Goal: Task Accomplishment & Management: Manage account settings

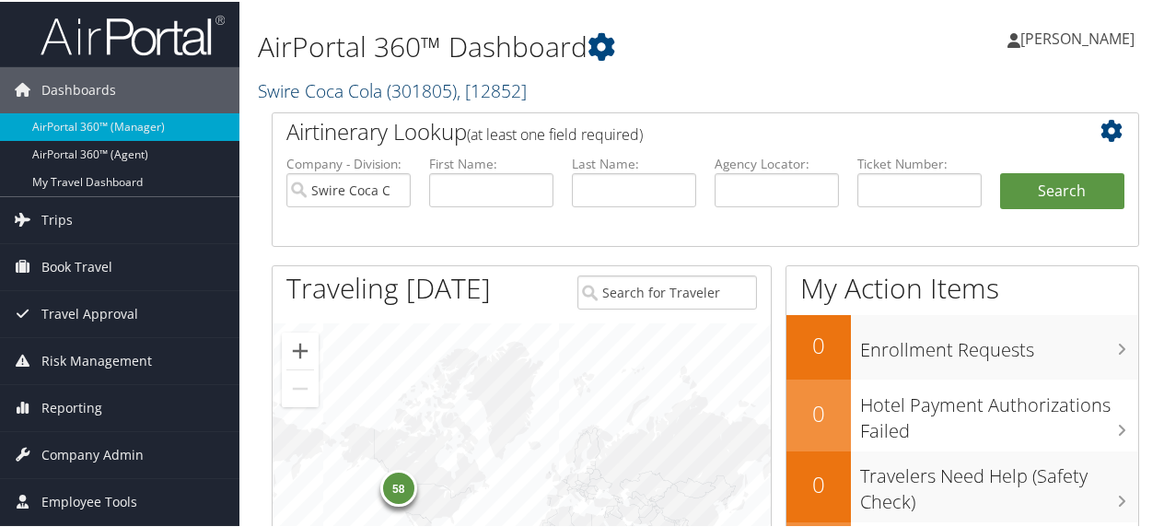
click at [325, 88] on link "Swire Coca Cola ( 301805 ) , [ 12852 ]" at bounding box center [392, 88] width 269 height 25
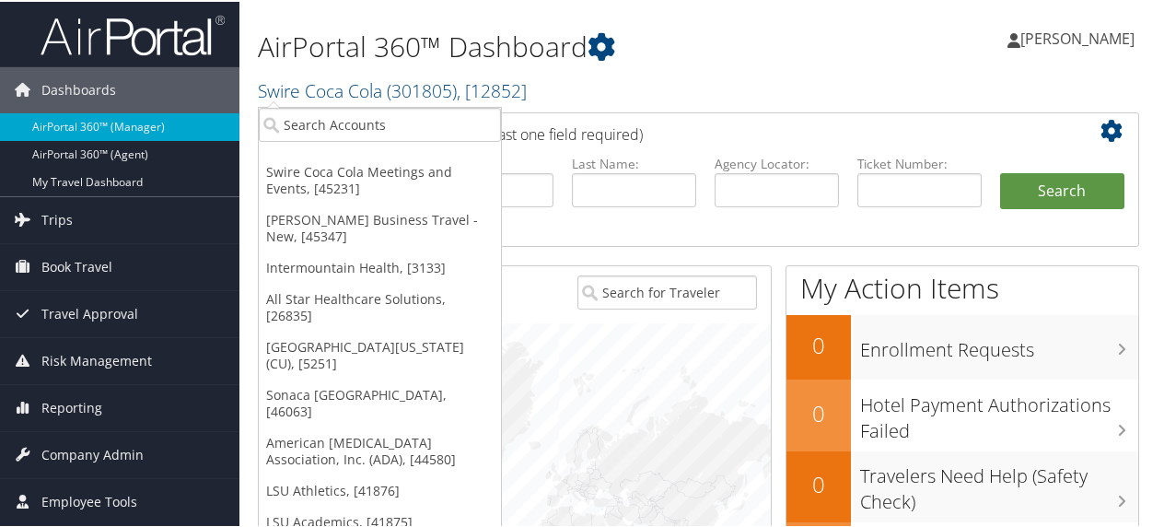
drag, startPoint x: 433, startPoint y: 163, endPoint x: 705, endPoint y: 41, distance: 298.8
click at [705, 41] on h1 "AirPortal 360™ Dashboard" at bounding box center [556, 45] width 597 height 39
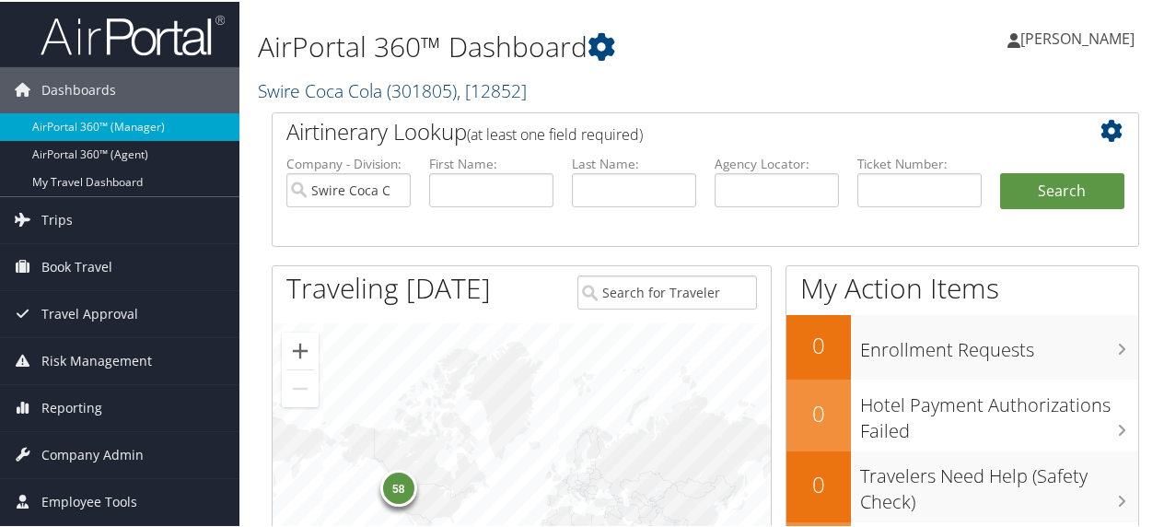
click at [395, 90] on span "( 301805 )" at bounding box center [422, 88] width 70 height 25
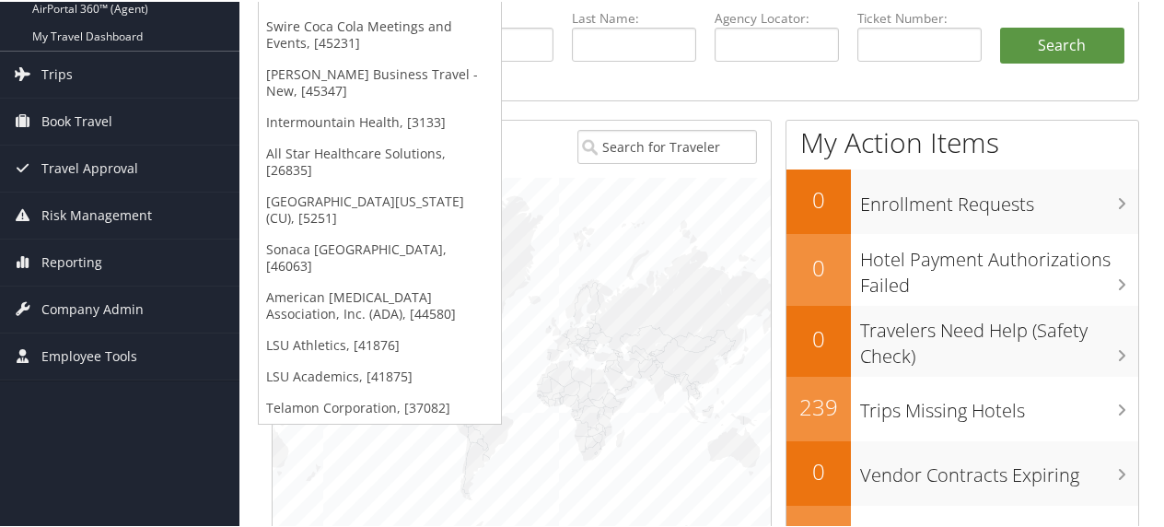
scroll to position [147, 0]
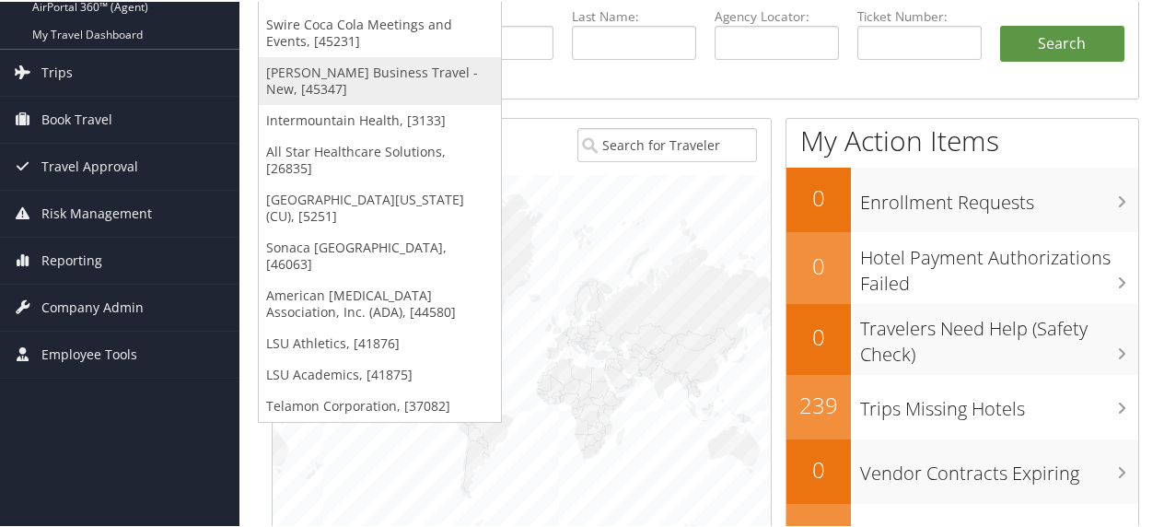
click at [339, 68] on link "[PERSON_NAME] Business Travel - New, [45347]" at bounding box center [380, 79] width 242 height 48
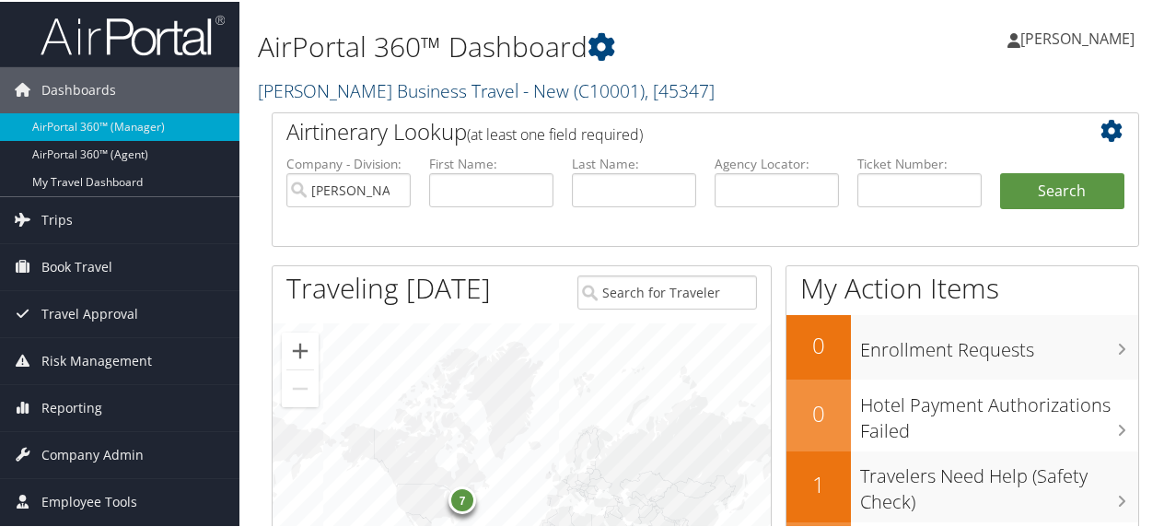
click at [316, 87] on link "Christopherson Business Travel - New ( C10001 ) , [ 45347 ]" at bounding box center [486, 88] width 457 height 25
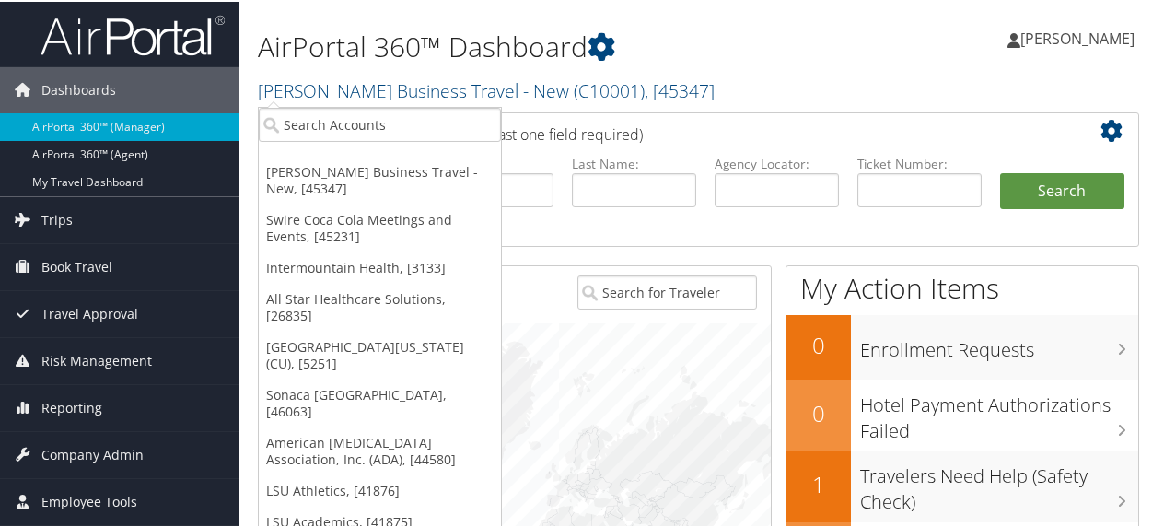
drag, startPoint x: 297, startPoint y: 221, endPoint x: 770, endPoint y: 31, distance: 509.0
click at [770, 31] on h1 "AirPortal 360™ Dashboard" at bounding box center [556, 45] width 597 height 39
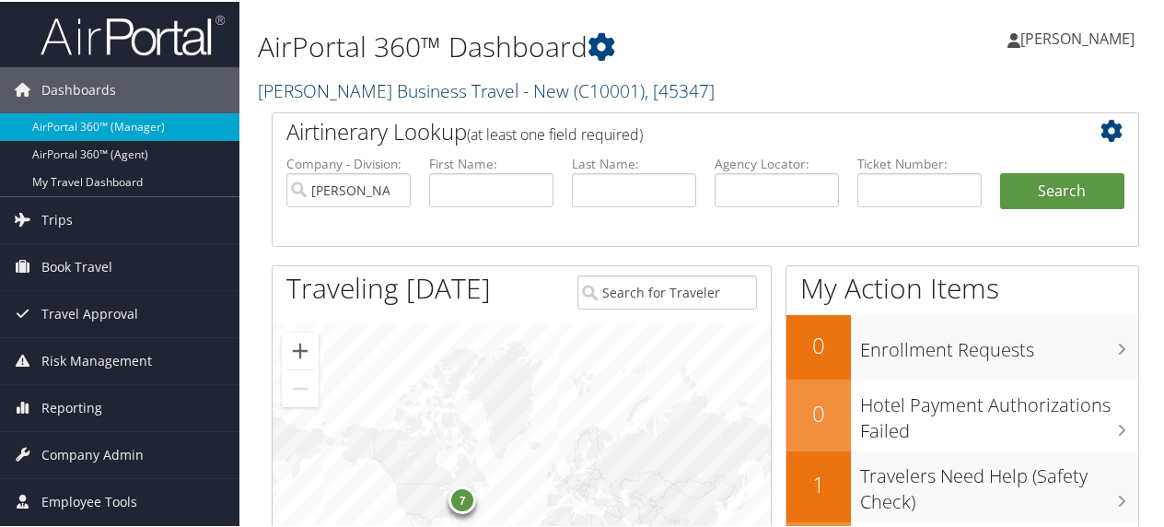
click at [325, 86] on link "Christopherson Business Travel - New ( C10001 ) , [ 45347 ]" at bounding box center [486, 88] width 457 height 25
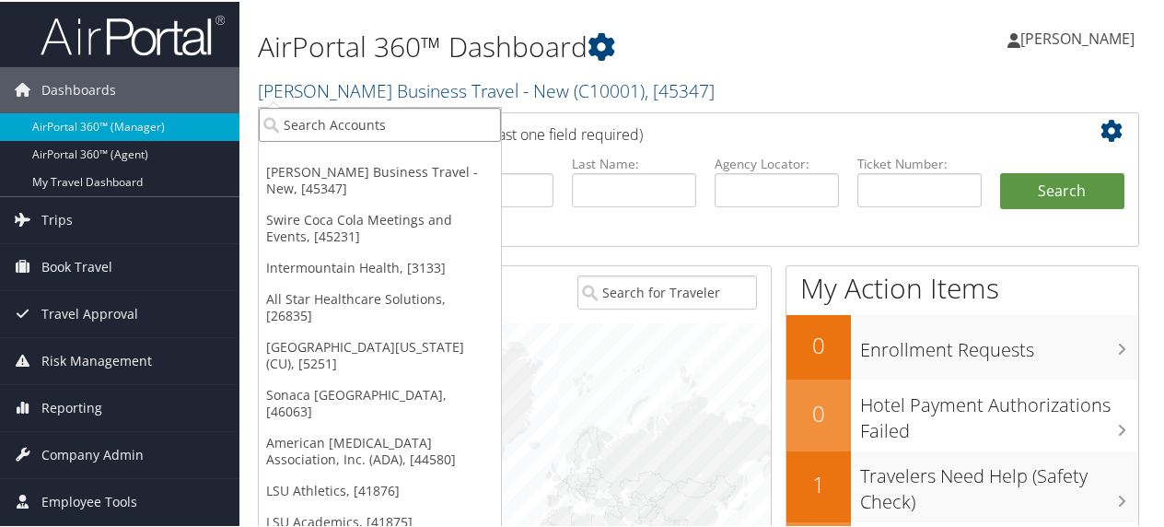
click at [313, 122] on input "search" at bounding box center [380, 123] width 242 height 34
type input "sonac"
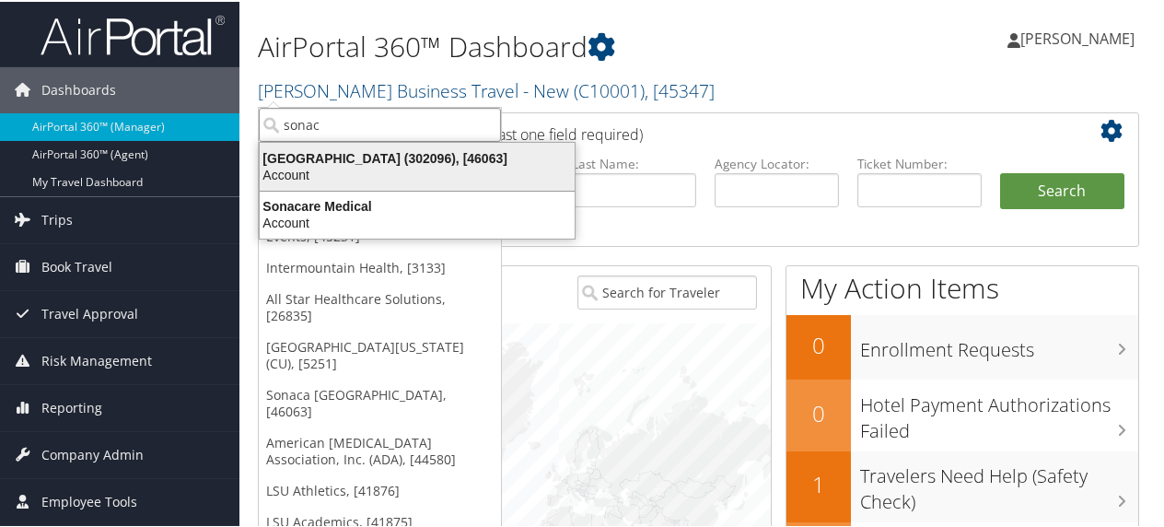
click at [317, 153] on div "Sonaca North America (302096), [46063]" at bounding box center [417, 156] width 337 height 17
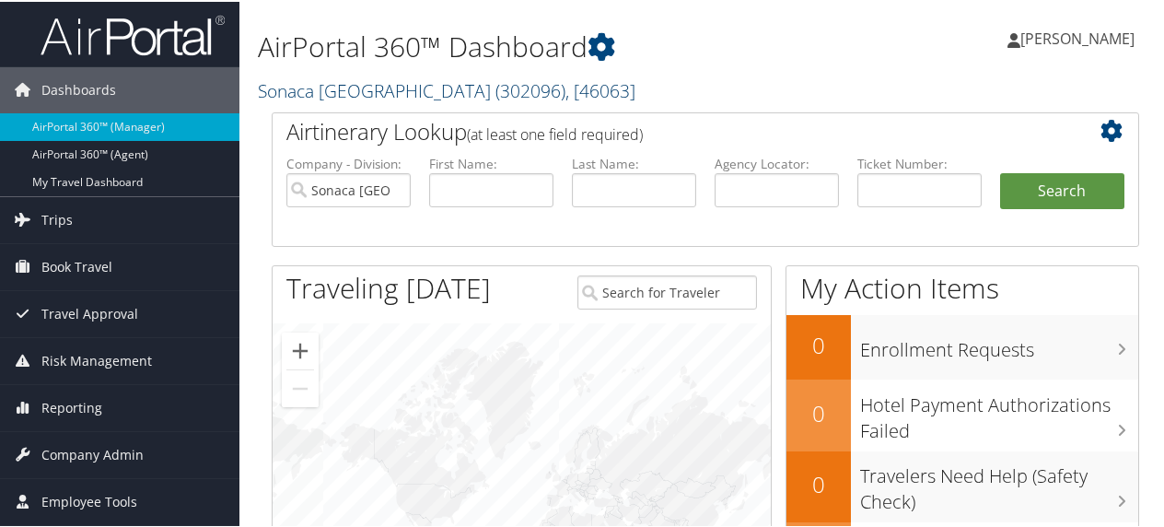
click at [319, 86] on link "Sonaca North America ( 302096 ) , [ 46063 ]" at bounding box center [446, 88] width 377 height 25
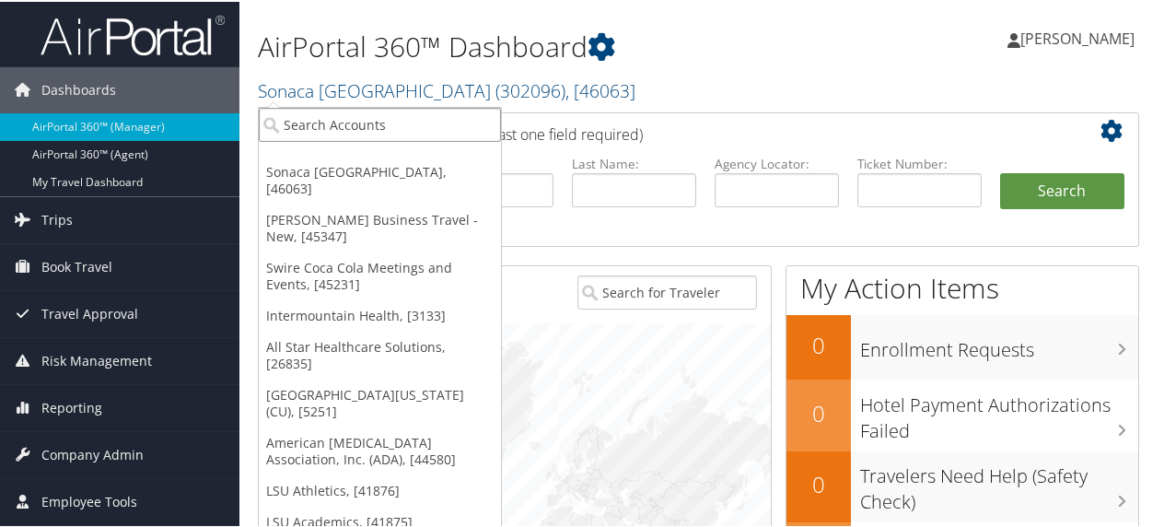
click at [299, 124] on input "search" at bounding box center [380, 123] width 242 height 34
type input "university of colorado"
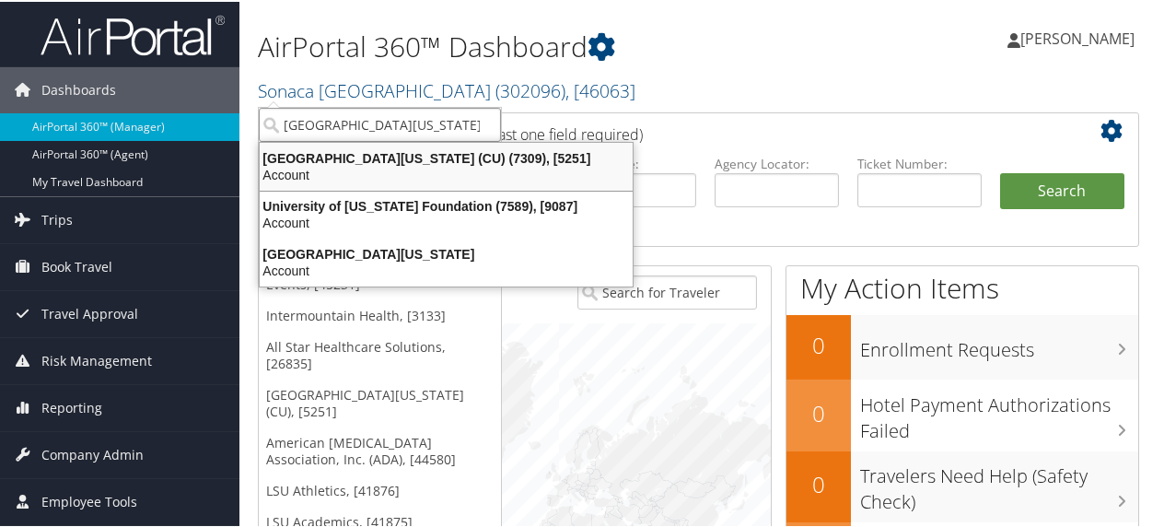
click at [300, 155] on div "University of Colorado (CU) (7309), [5251]" at bounding box center [446, 156] width 395 height 17
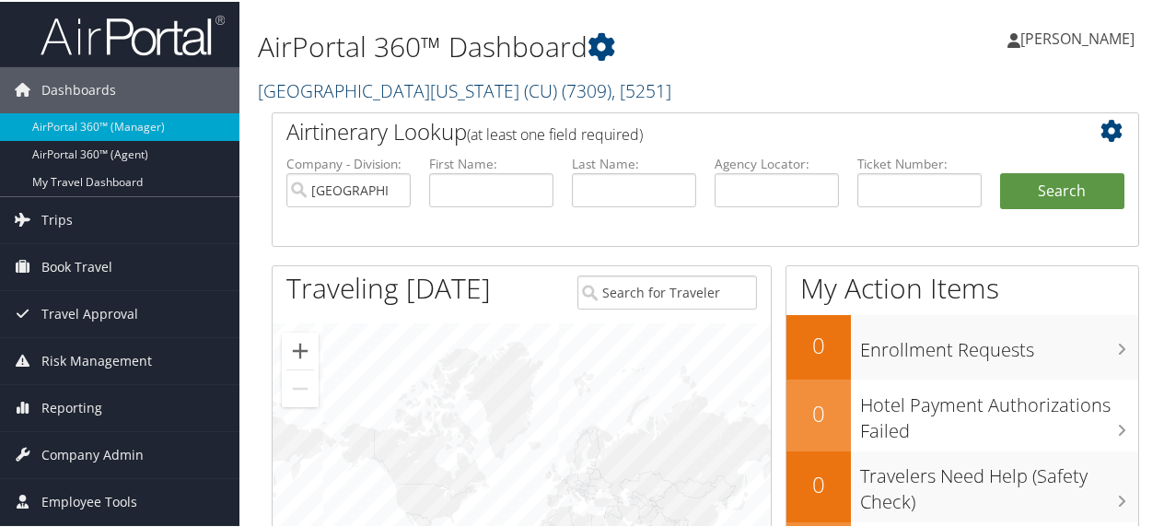
click at [326, 88] on link "[GEOGRAPHIC_DATA][US_STATE] (CU) ( 7309 ) , [ 5251 ]" at bounding box center [464, 88] width 413 height 25
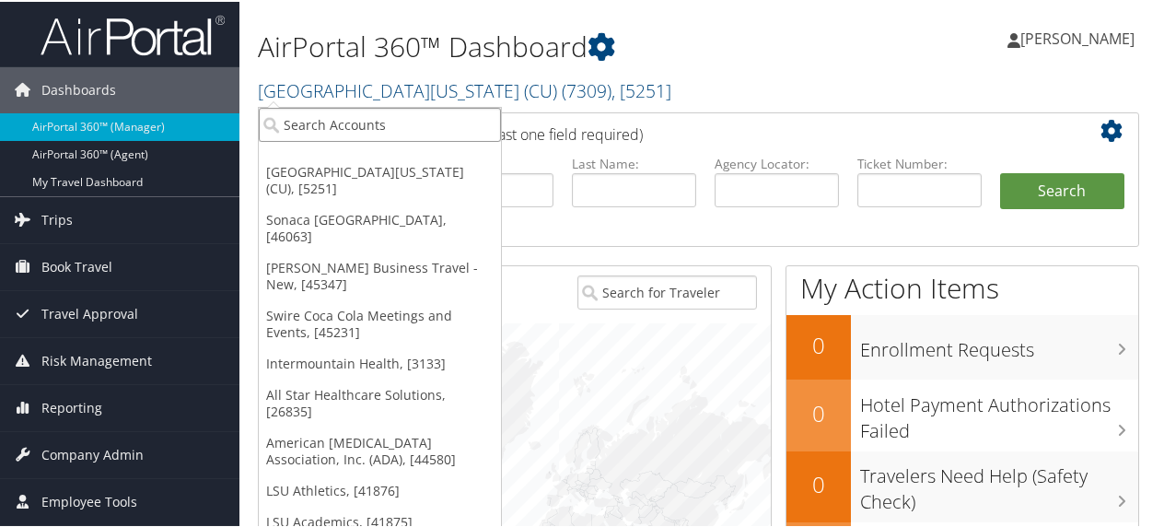
click at [316, 121] on input "search" at bounding box center [380, 123] width 242 height 34
type input "telamon"
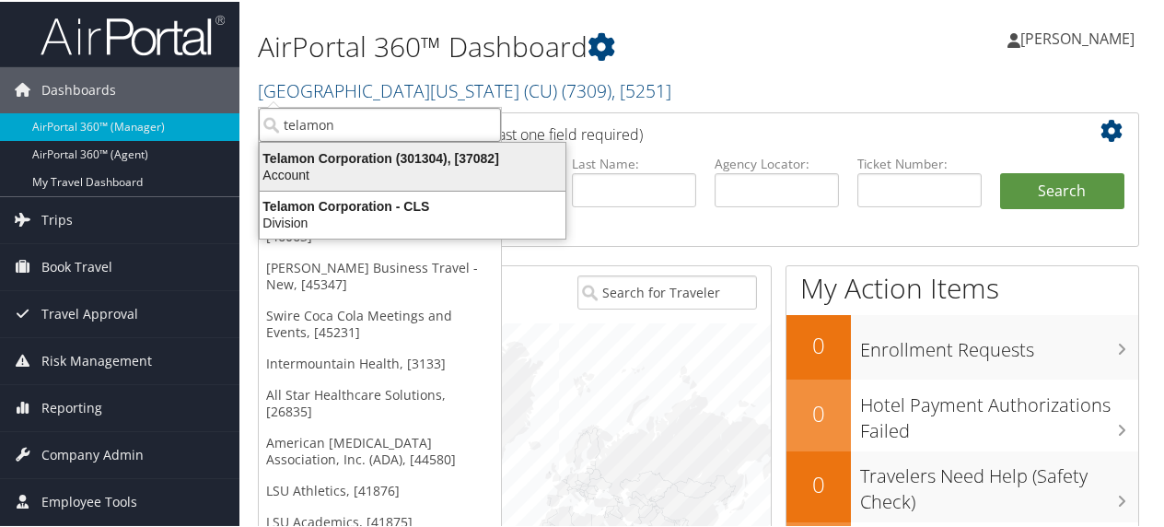
click at [317, 162] on div "Telamon Corporation (301304), [37082]" at bounding box center [413, 156] width 328 height 17
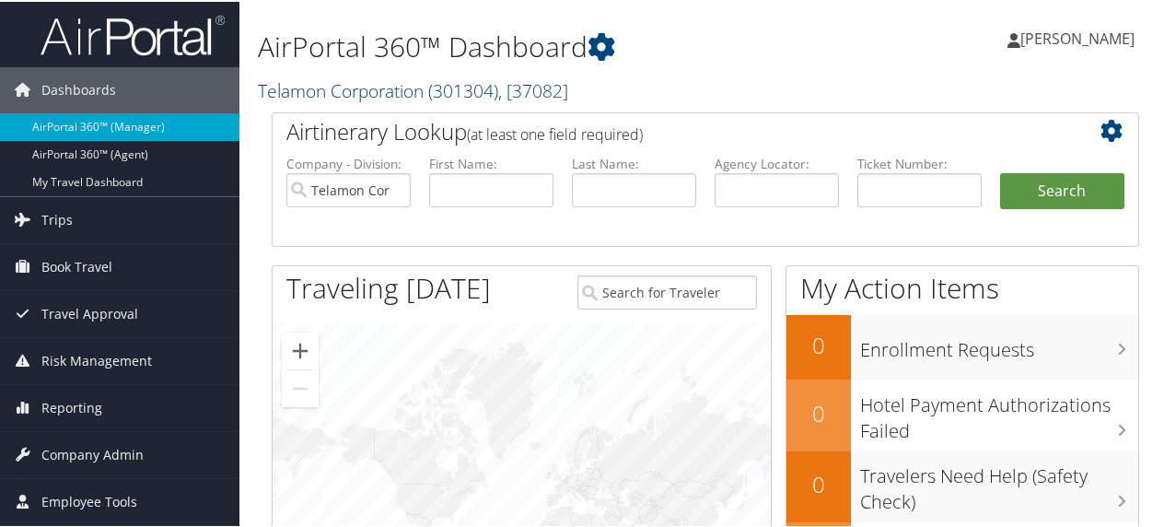
click at [308, 87] on link "Telamon Corporation ( 301304 ) , [ 37082 ]" at bounding box center [413, 88] width 310 height 25
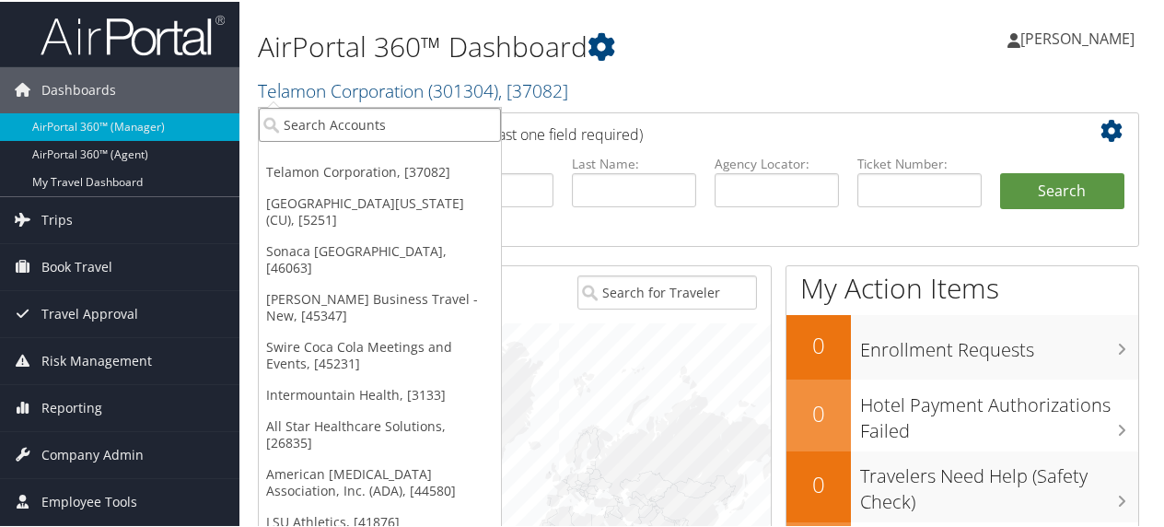
click at [313, 125] on input "search" at bounding box center [380, 123] width 242 height 34
type input "sovos"
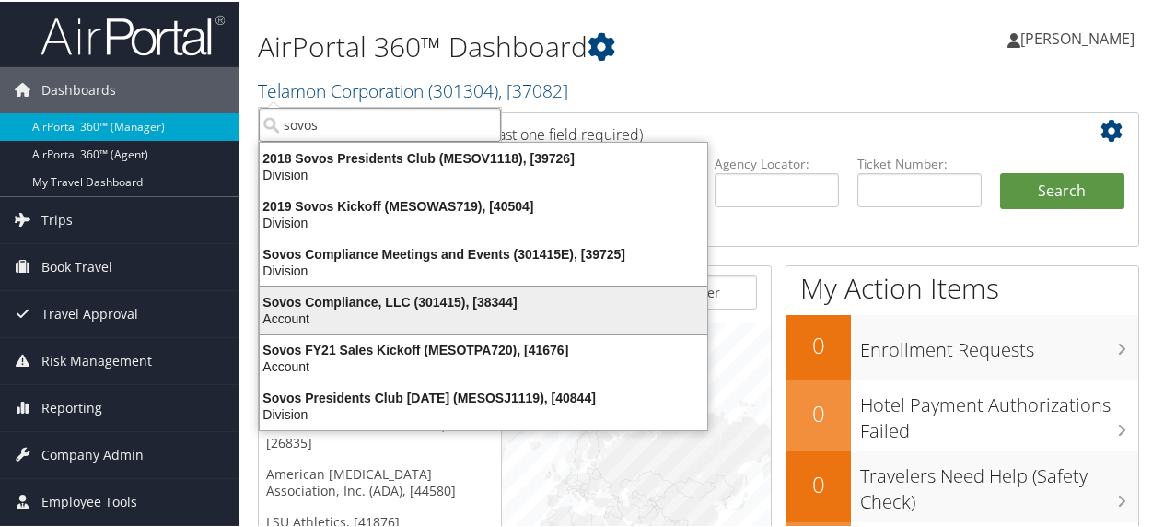
click at [319, 298] on div "Sovos Compliance, LLC (301415), [38344]" at bounding box center [484, 300] width 470 height 17
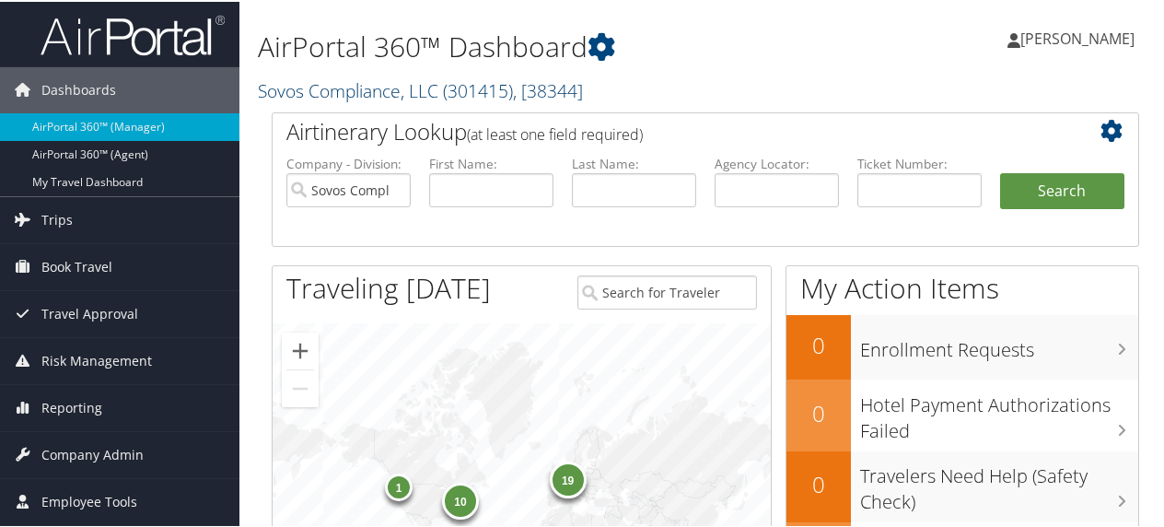
click at [314, 90] on link "Sovos Compliance, LLC ( 301415 ) , [ 38344 ]" at bounding box center [420, 88] width 325 height 25
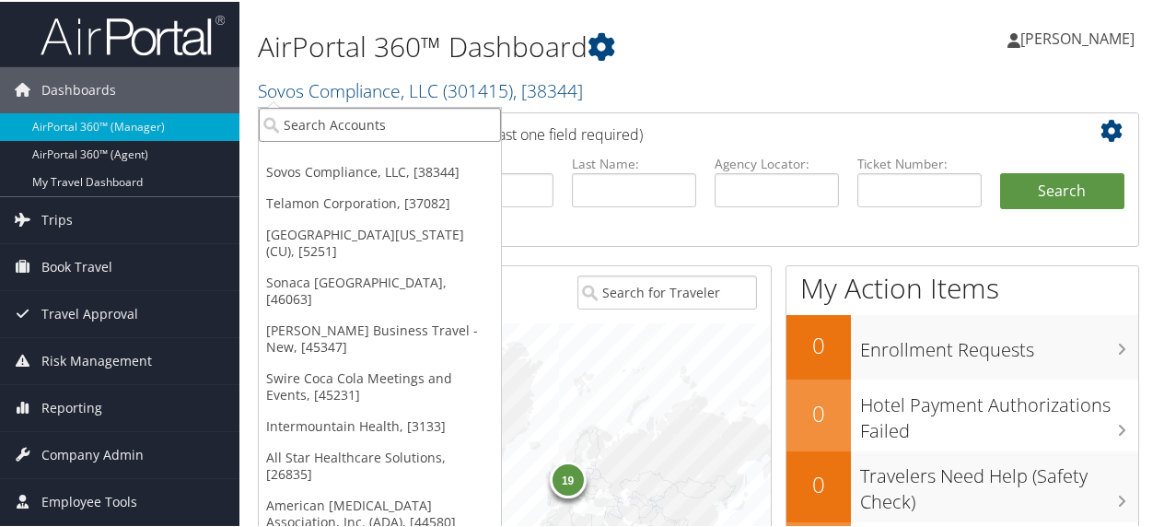
click at [304, 123] on input "search" at bounding box center [380, 123] width 242 height 34
type input "american di"
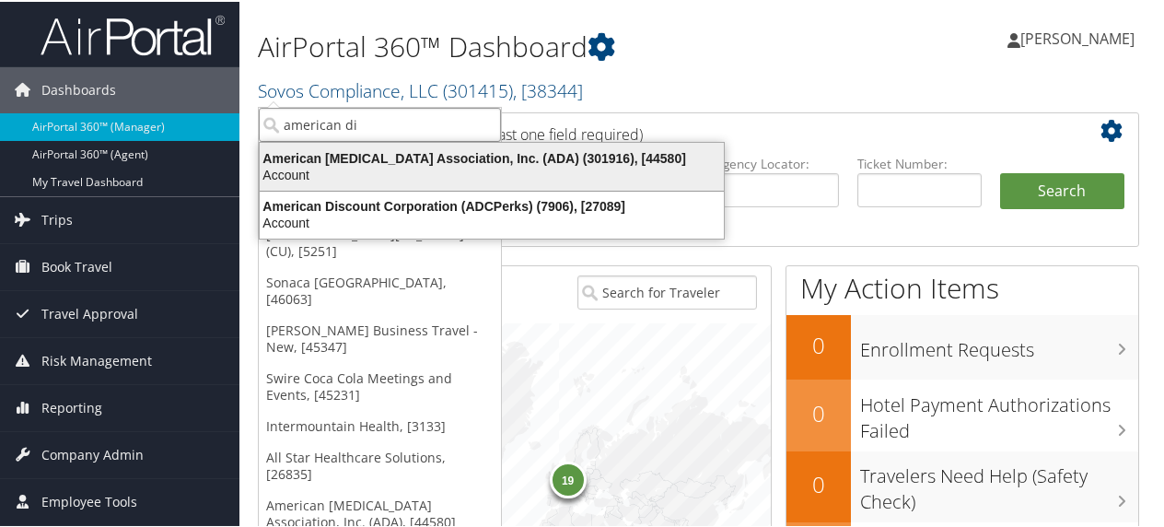
click at [323, 155] on div "American Diabetes Association, Inc. (ADA) (301916), [44580]" at bounding box center [492, 156] width 486 height 17
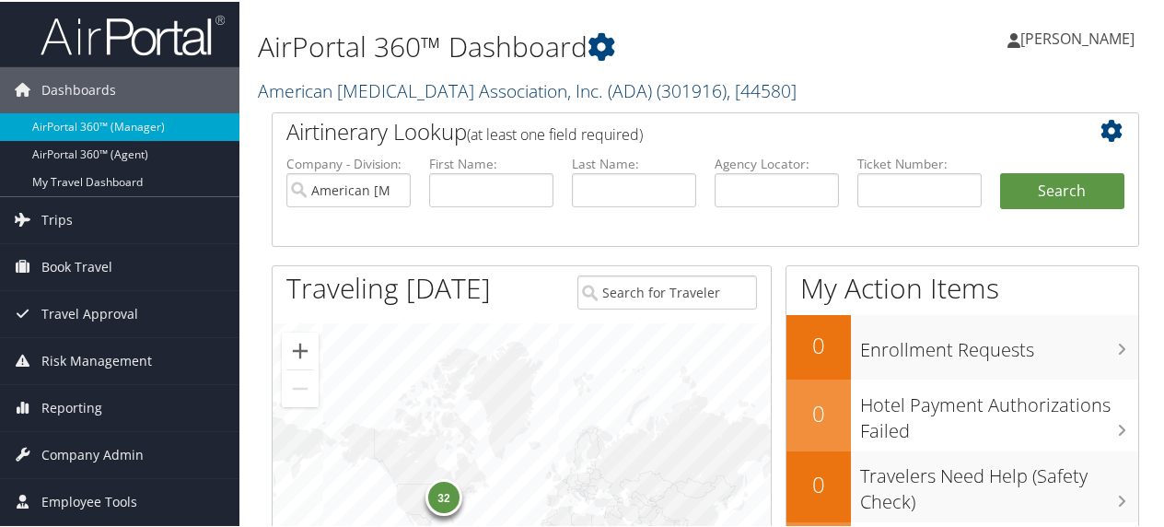
click at [302, 90] on link "American [MEDICAL_DATA] Association, Inc. (ADA) ( 301916 ) , [ 44580 ]" at bounding box center [527, 88] width 539 height 25
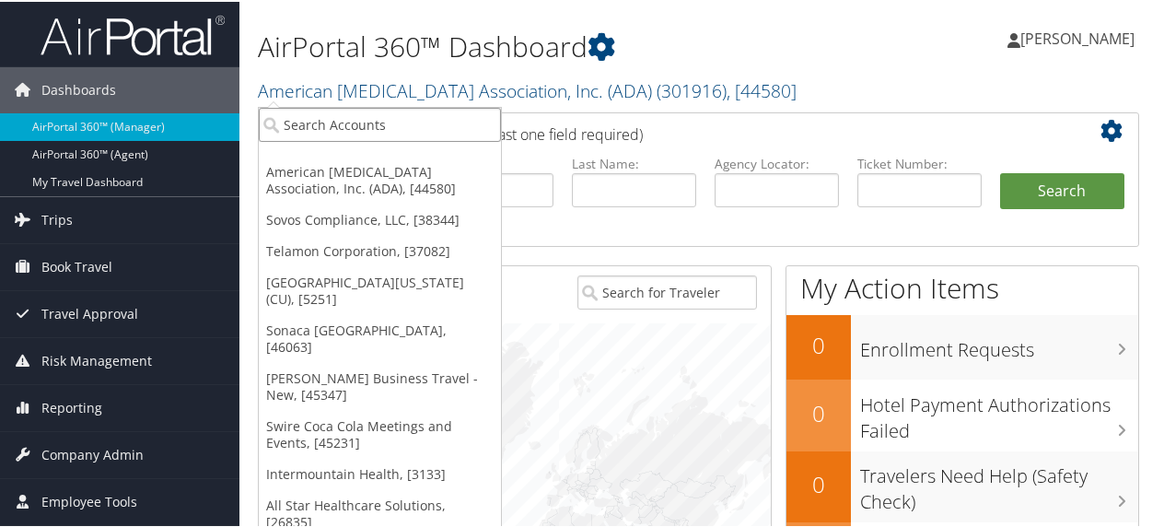
click at [297, 120] on input "search" at bounding box center [380, 123] width 242 height 34
type input "remotely"
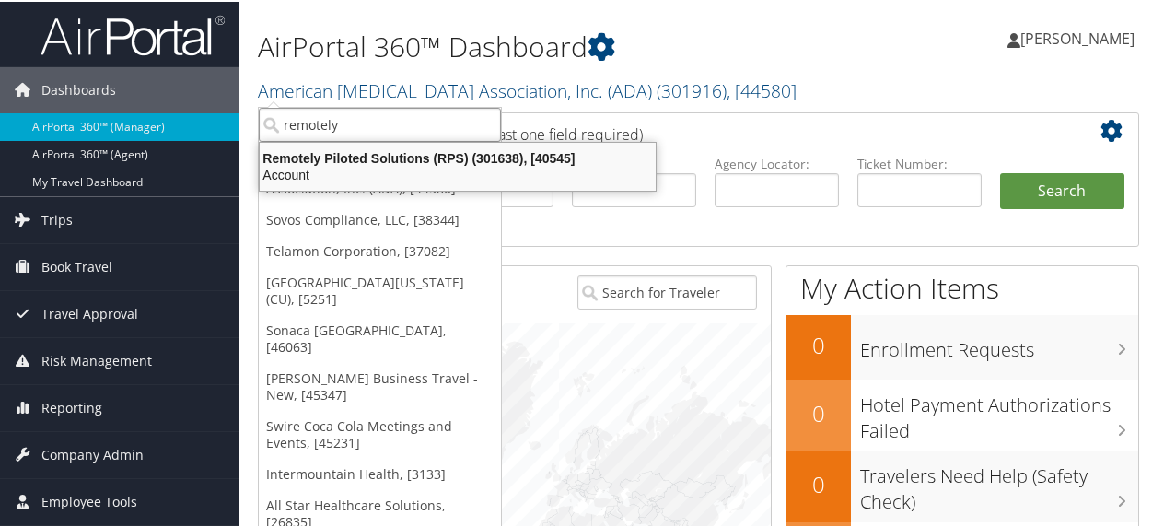
click at [347, 157] on div "Remotely Piloted Solutions (RPS) (301638), [40545]" at bounding box center [458, 156] width 418 height 17
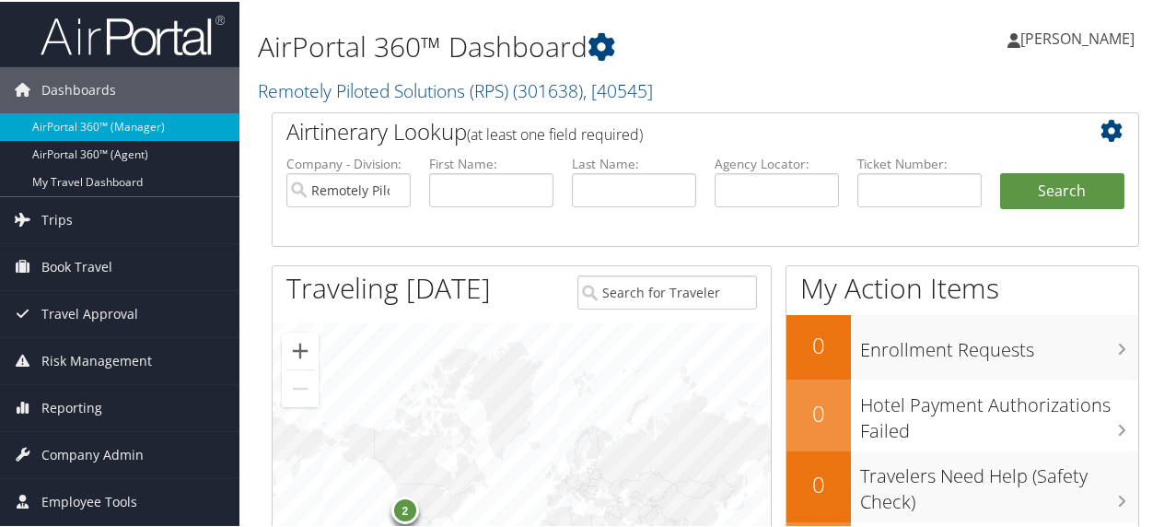
scroll to position [69, 0]
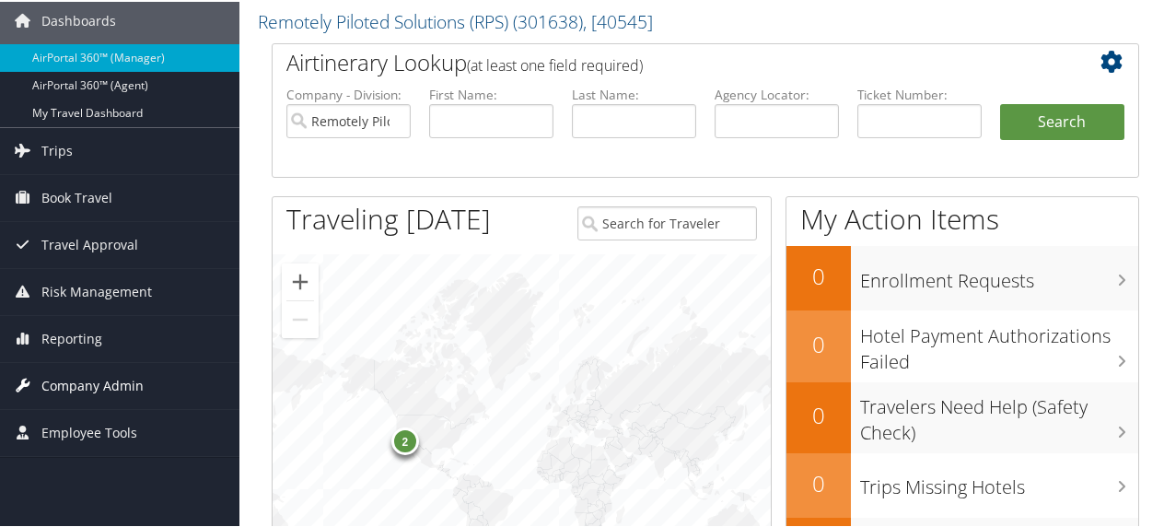
click at [103, 376] on span "Company Admin" at bounding box center [92, 384] width 102 height 46
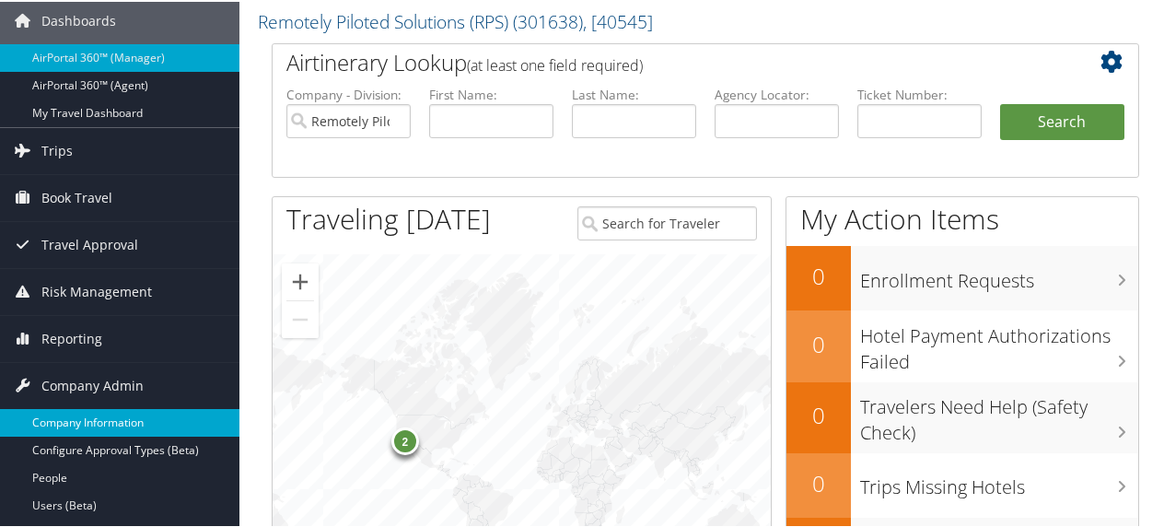
click at [100, 417] on link "Company Information" at bounding box center [119, 421] width 239 height 28
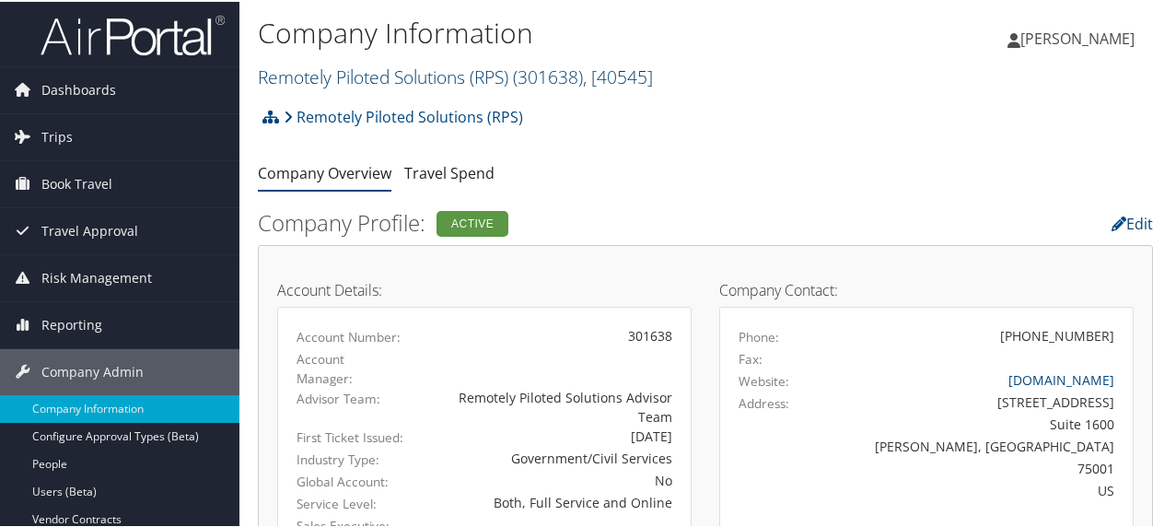
click at [364, 71] on link "Remotely Piloted Solutions (RPS) ( 301638 ) , [ 40545 ]" at bounding box center [455, 75] width 395 height 25
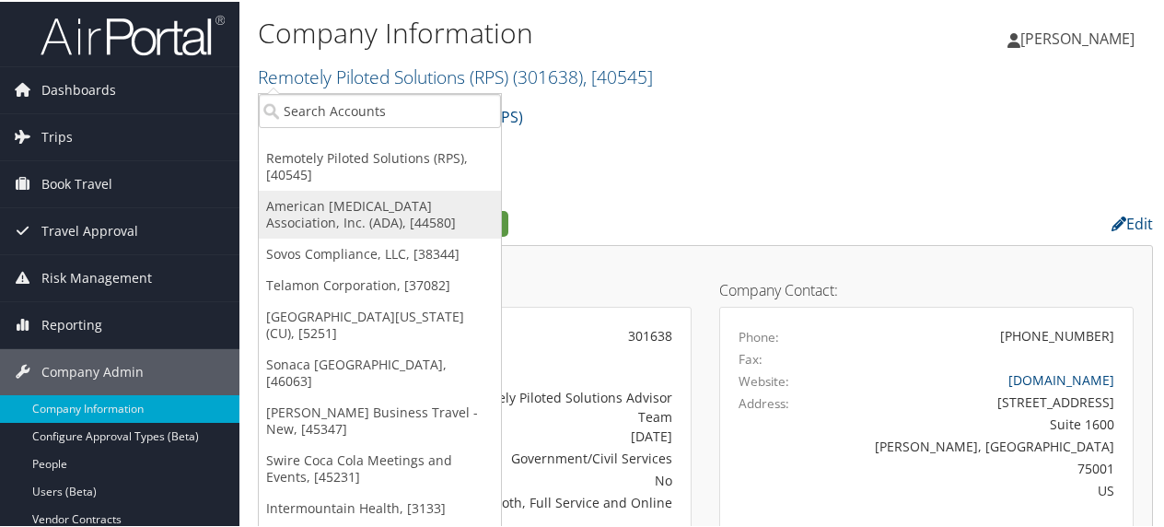
click at [359, 203] on link "American [MEDICAL_DATA] Association, Inc. (ADA), [44580]" at bounding box center [380, 213] width 242 height 48
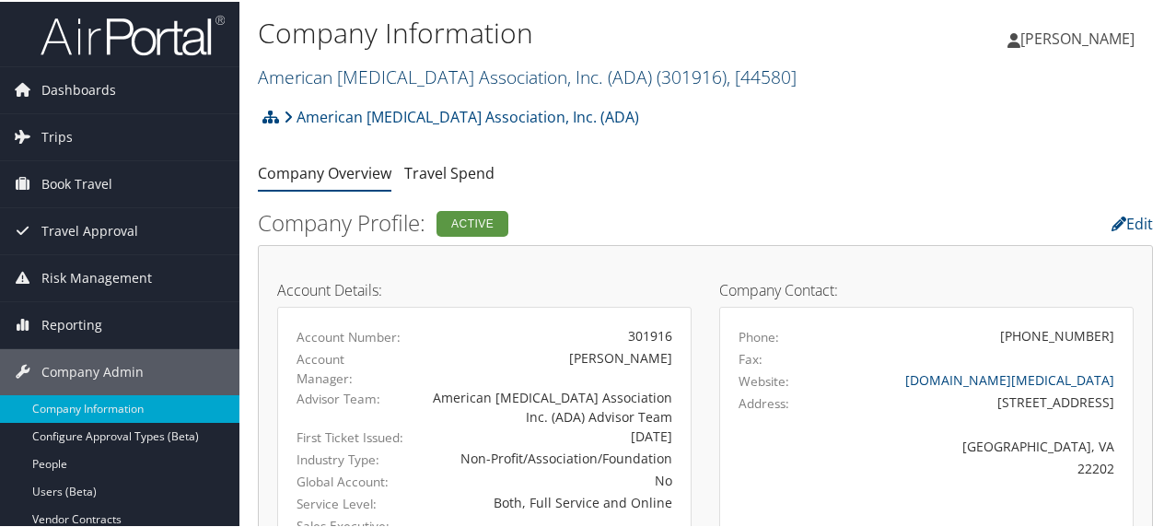
click at [449, 75] on link "American [MEDICAL_DATA] Association, Inc. (ADA) ( 301916 ) , [ 44580 ]" at bounding box center [527, 75] width 539 height 25
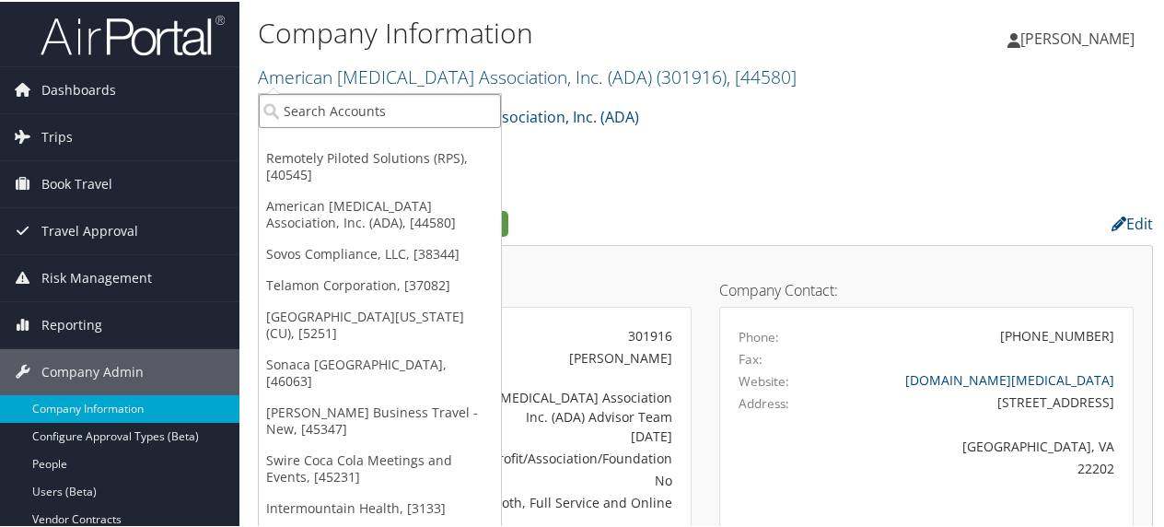
click at [354, 107] on input "search" at bounding box center [380, 109] width 242 height 34
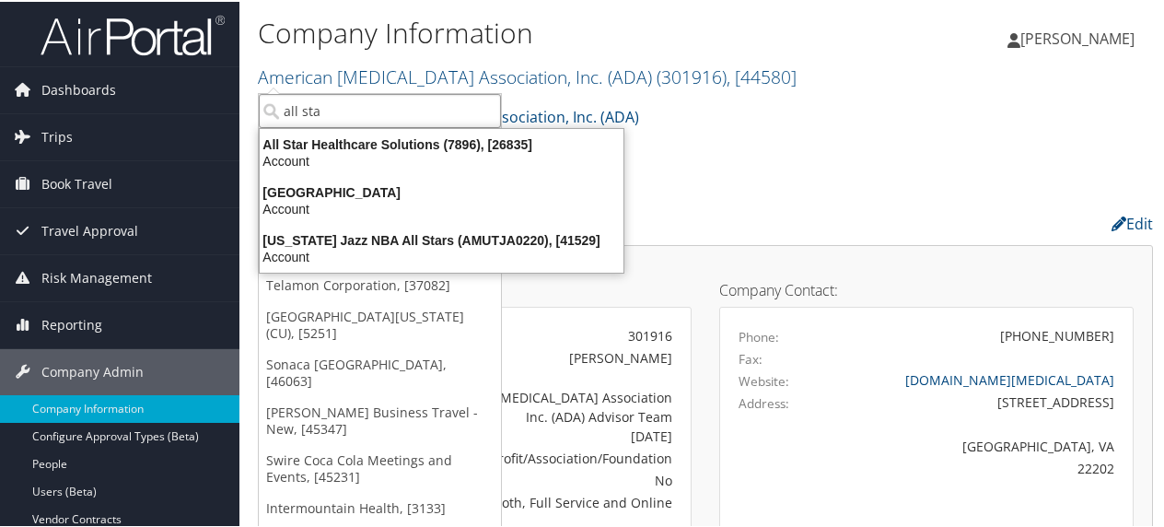
type input "all star"
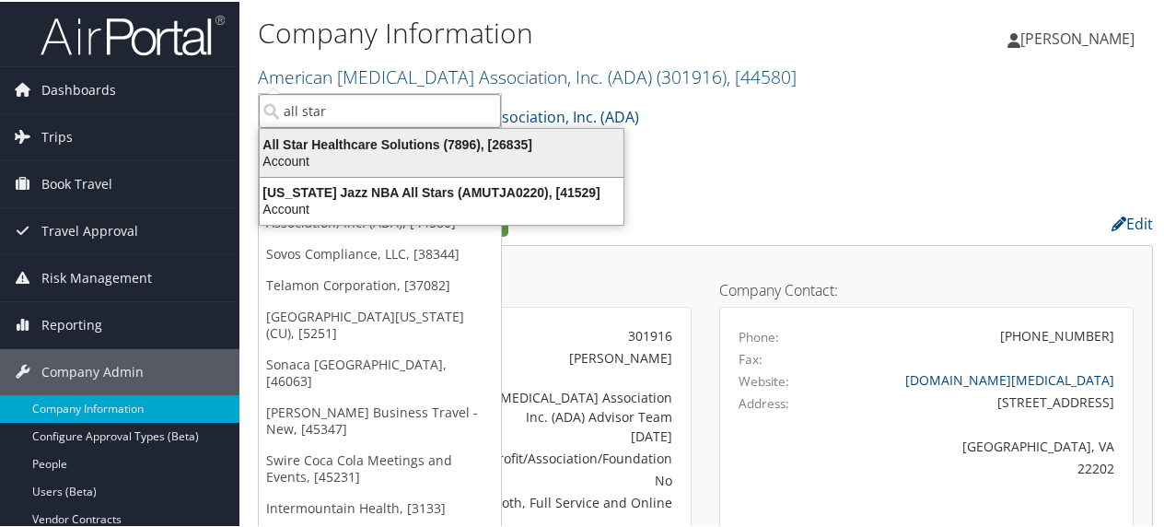
click at [365, 145] on div "All Star Healthcare Solutions (7896), [26835]" at bounding box center [442, 142] width 386 height 17
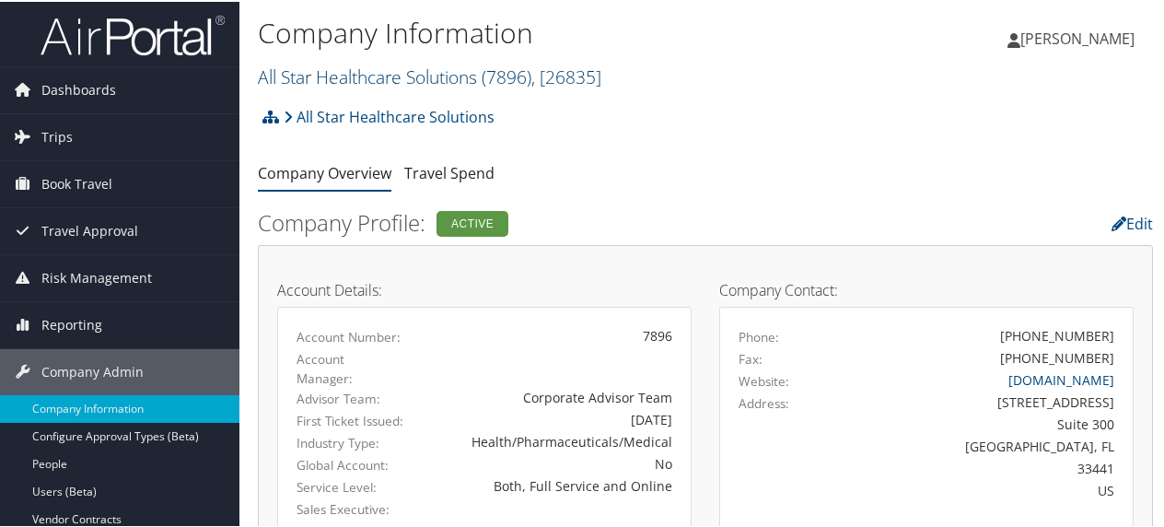
click at [377, 75] on link "All Star Healthcare Solutions ( 7896 ) , [ 26835 ]" at bounding box center [429, 75] width 343 height 25
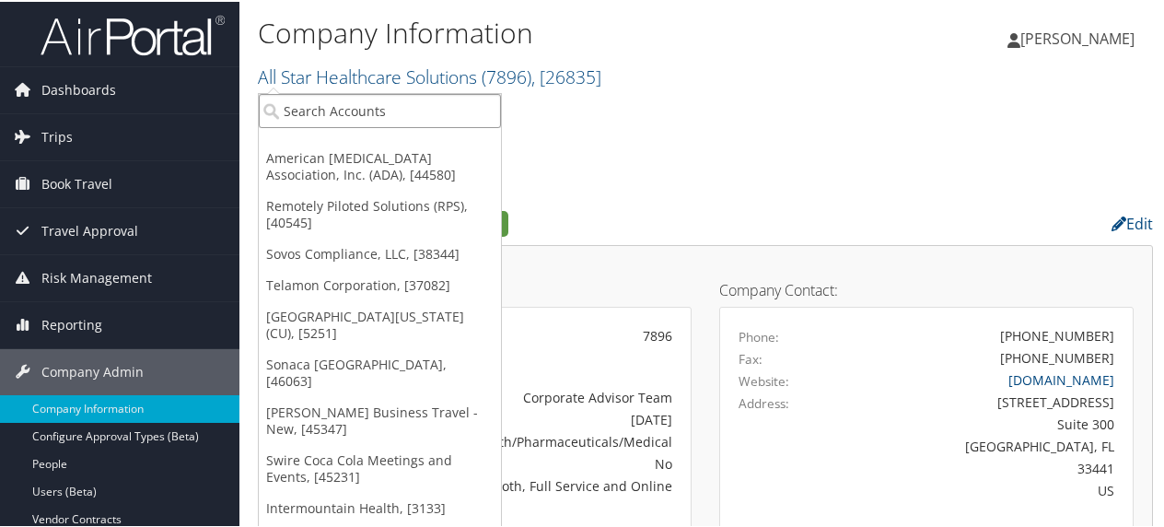
click at [319, 109] on input "search" at bounding box center [380, 109] width 242 height 34
type input "Eating recovery"
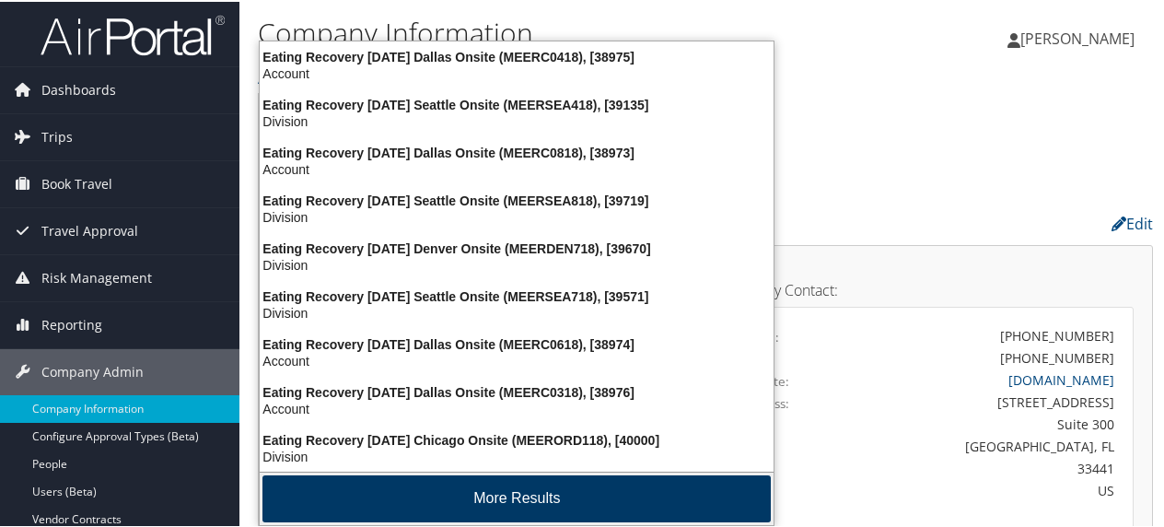
click at [520, 493] on button "More Results" at bounding box center [516, 496] width 508 height 47
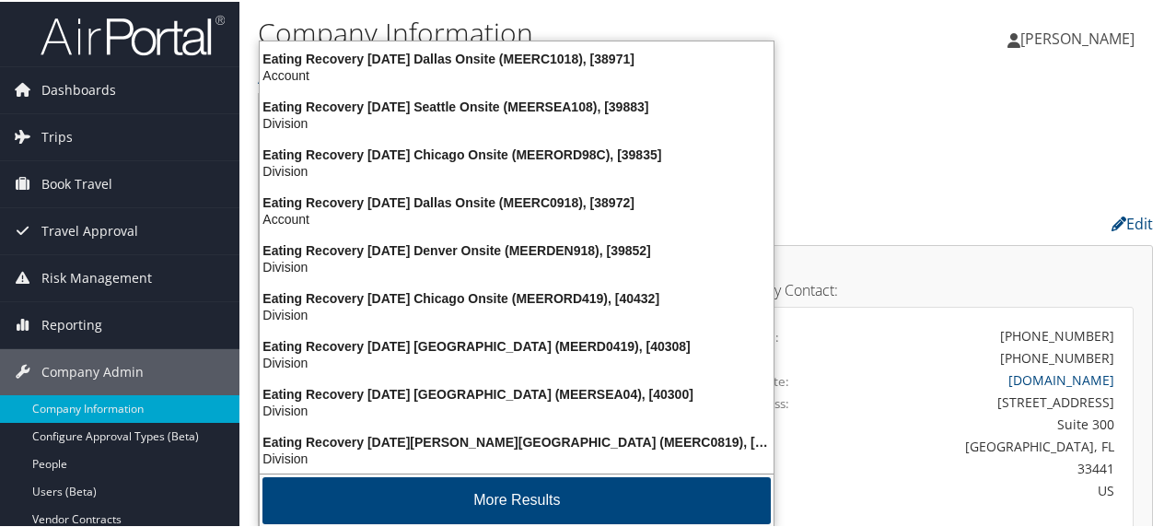
click at [520, 493] on button "More Results" at bounding box center [516, 498] width 508 height 47
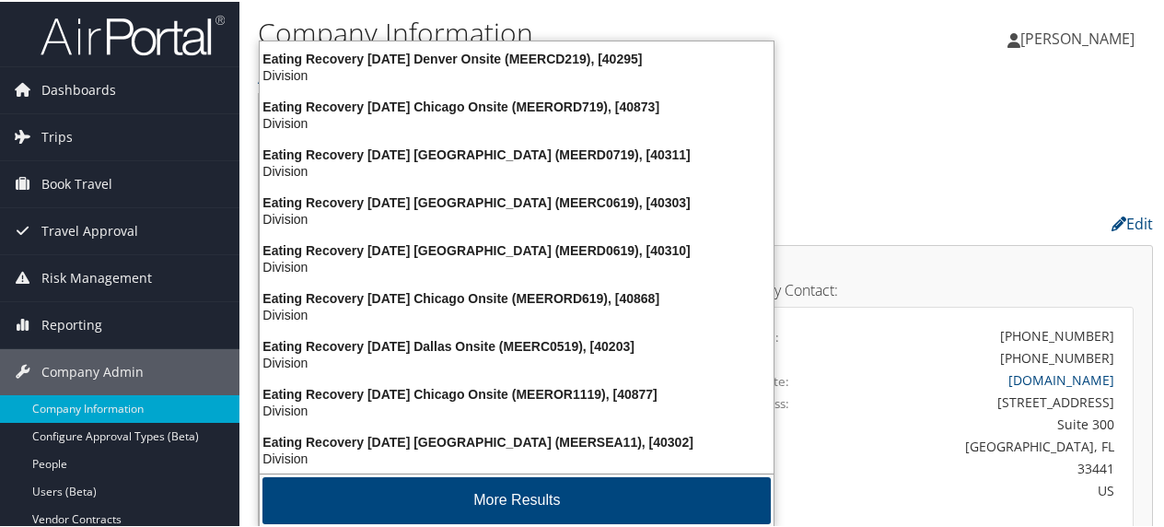
click at [520, 493] on button "More Results" at bounding box center [516, 498] width 508 height 47
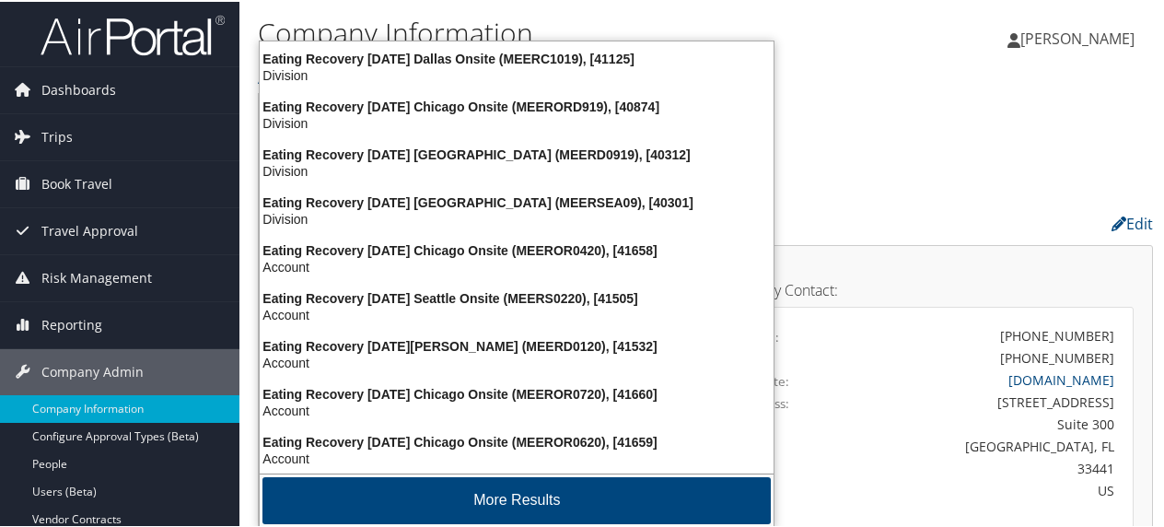
click at [520, 493] on button "More Results" at bounding box center [516, 498] width 508 height 47
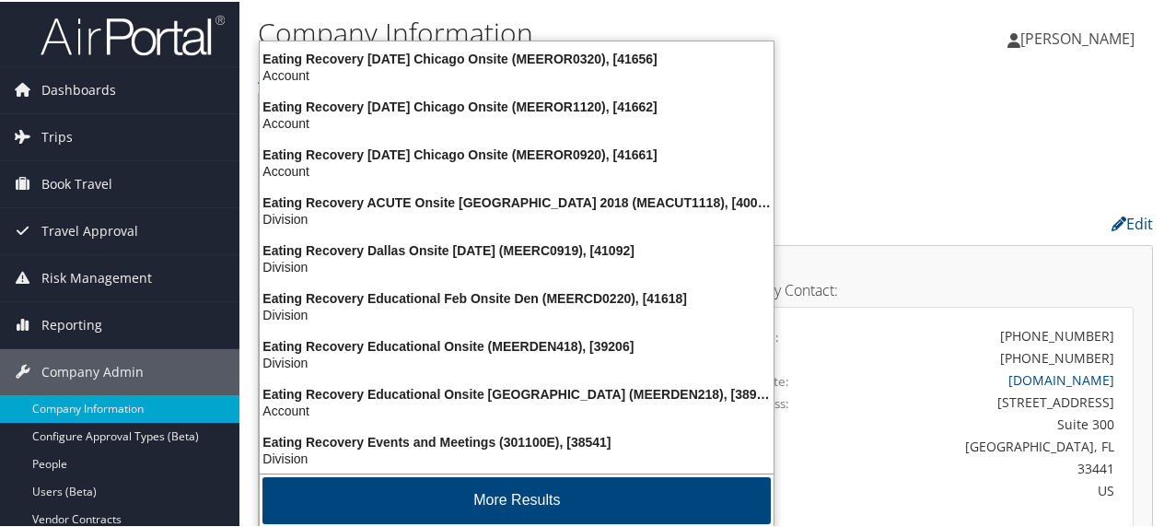
scroll to position [1726, 0]
click at [520, 493] on button "More Results" at bounding box center [516, 498] width 508 height 47
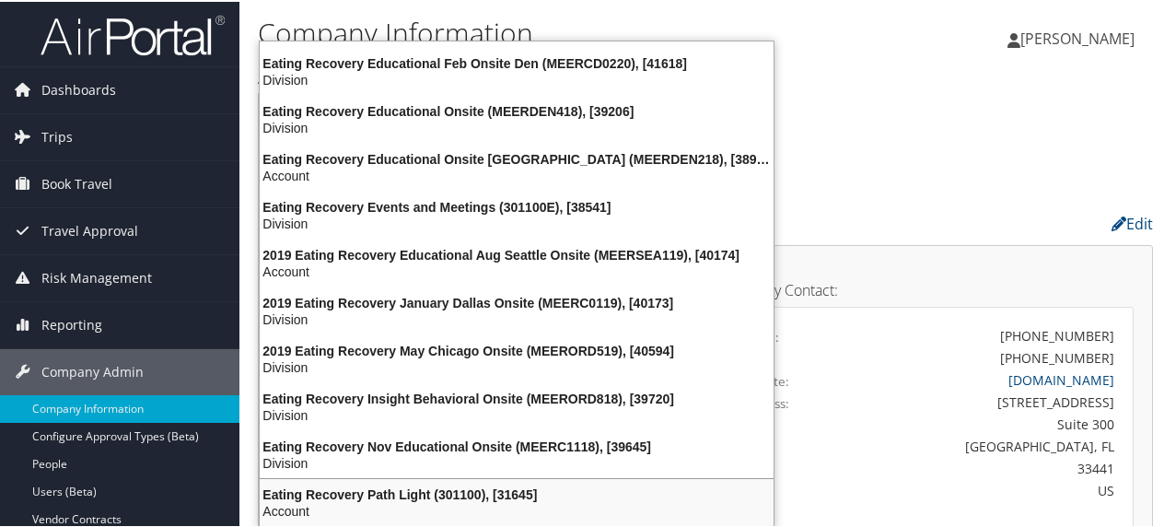
scroll to position [1960, 0]
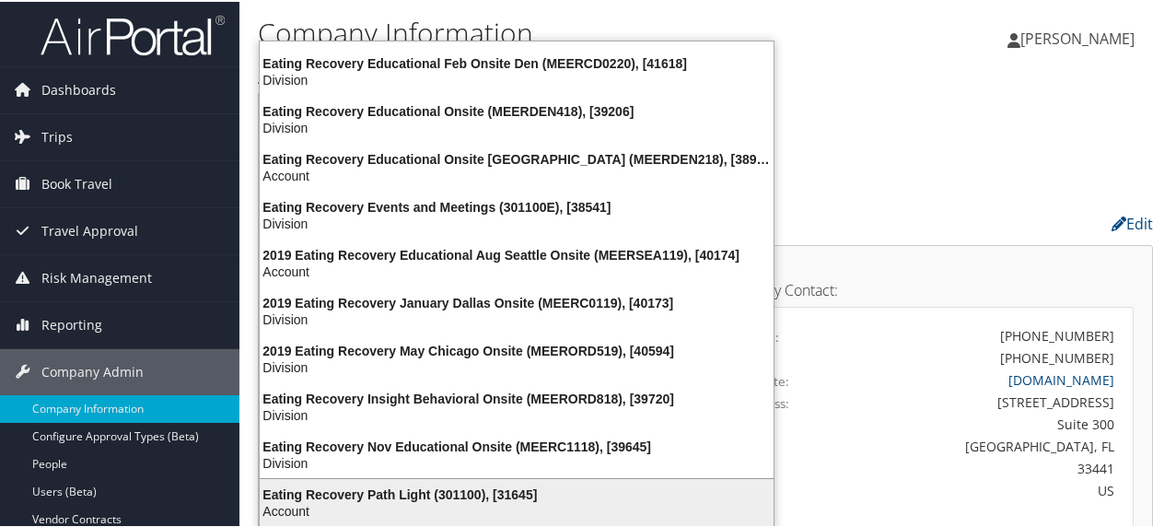
click at [383, 490] on div "Eating Recovery Path Light (301100), [31645]" at bounding box center [517, 492] width 536 height 17
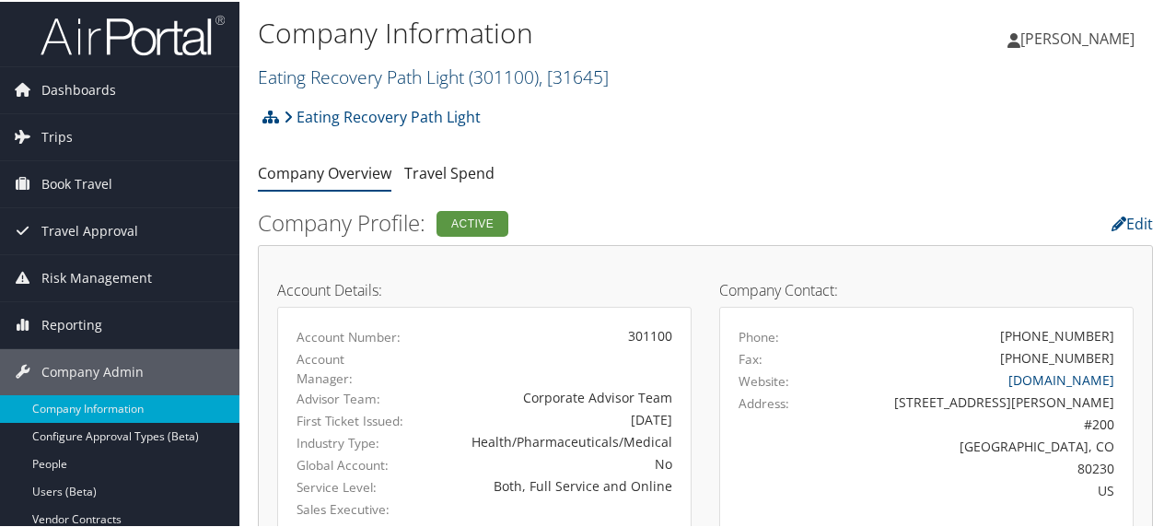
click at [359, 74] on link "Eating Recovery Path Light ( 301100 ) , [ 31645 ]" at bounding box center [433, 75] width 351 height 25
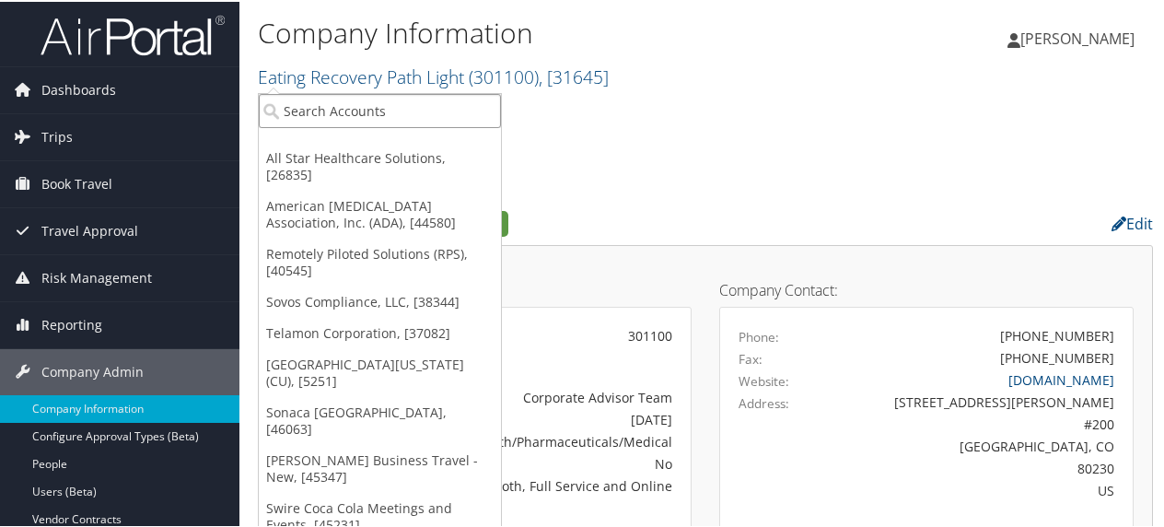
click at [329, 107] on input "search" at bounding box center [380, 109] width 242 height 34
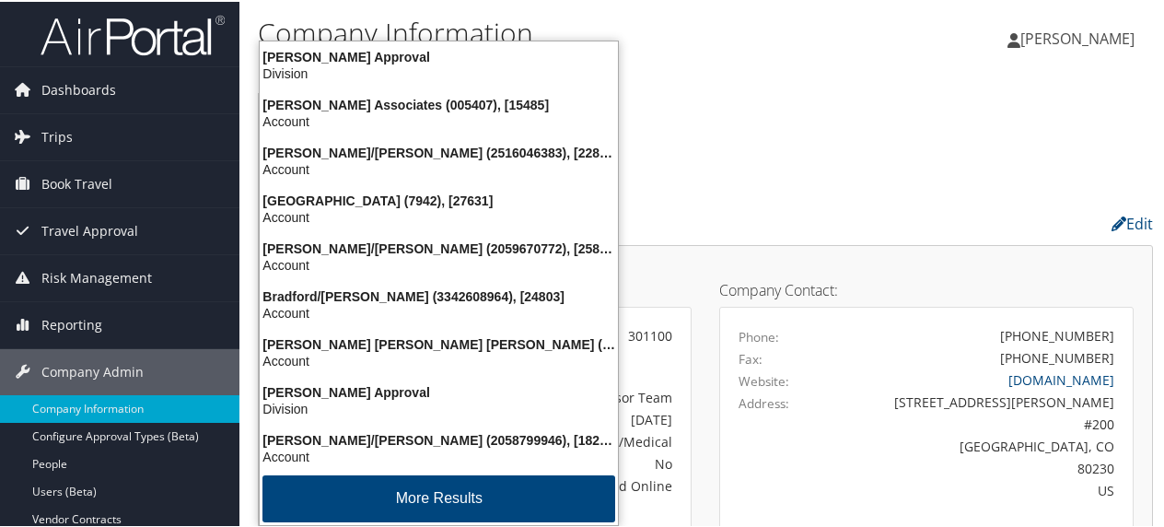
type input "bras"
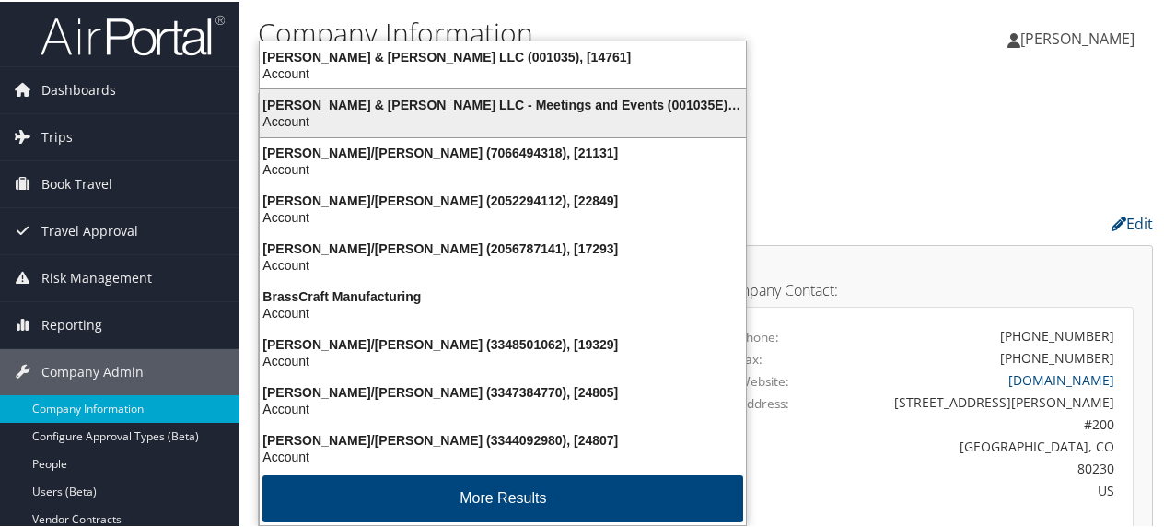
click at [381, 102] on div "Brasfield & Gorrie LLC - Meetings and Events (001035E), [45466]" at bounding box center [503, 103] width 508 height 17
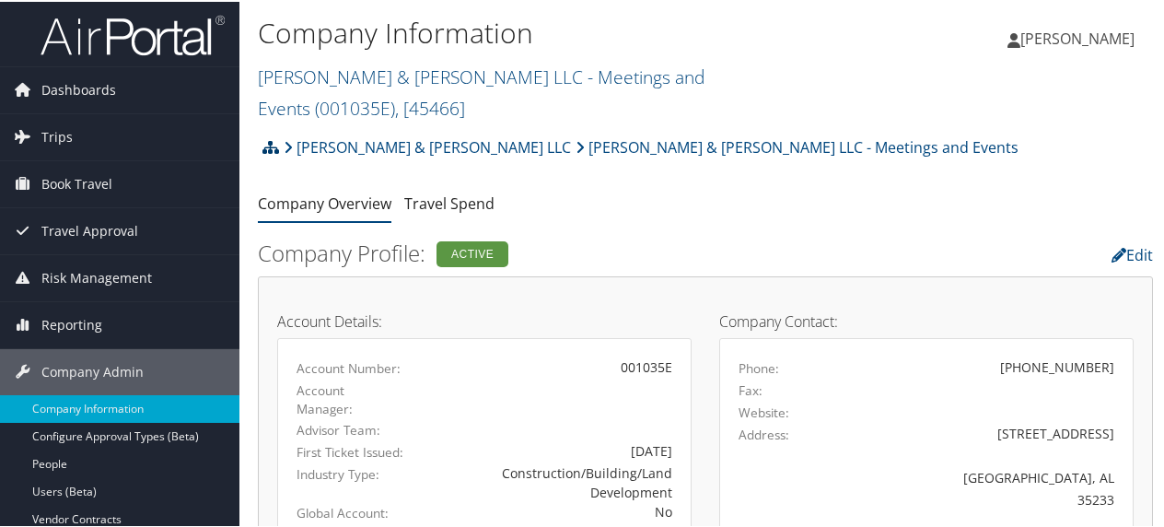
click at [267, 138] on icon at bounding box center [270, 145] width 17 height 15
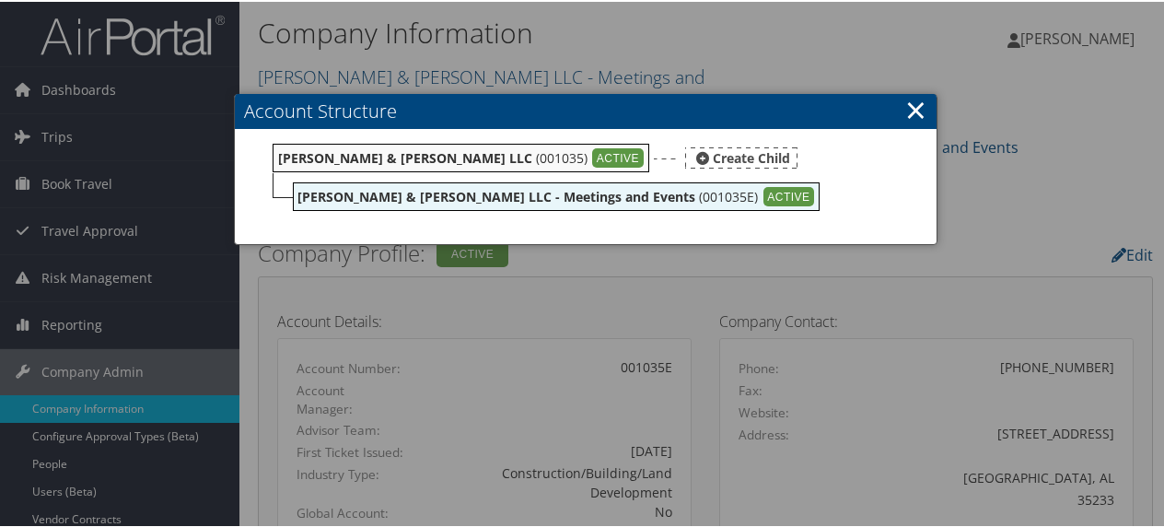
click at [441, 155] on div "Brasfield & Gorrie LLC (001035) ACTIVE" at bounding box center [461, 156] width 377 height 29
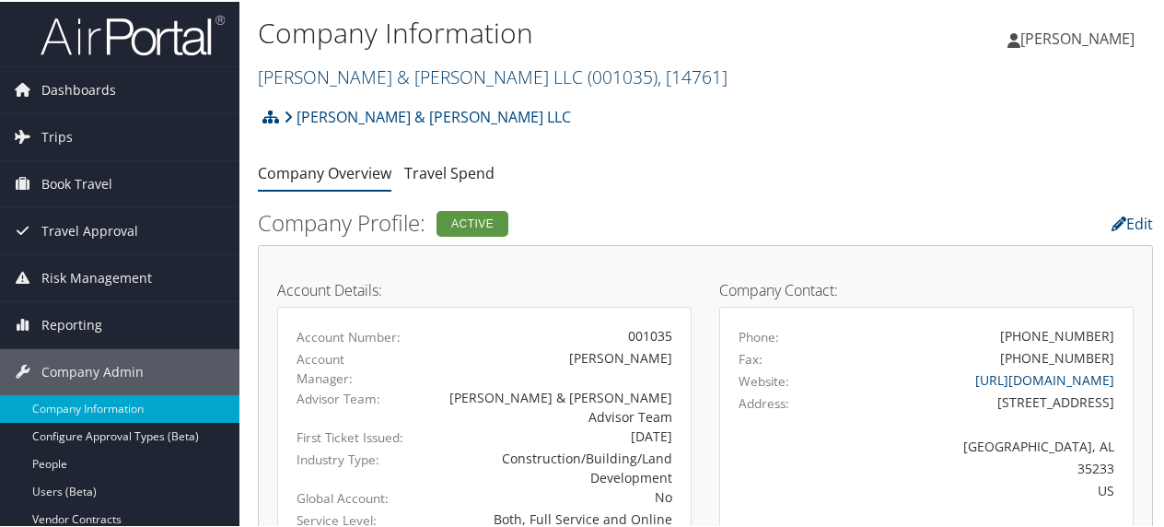
click at [326, 72] on link "[PERSON_NAME] & [PERSON_NAME] LLC ( 001035 ) , [ 14761 ]" at bounding box center [493, 75] width 470 height 25
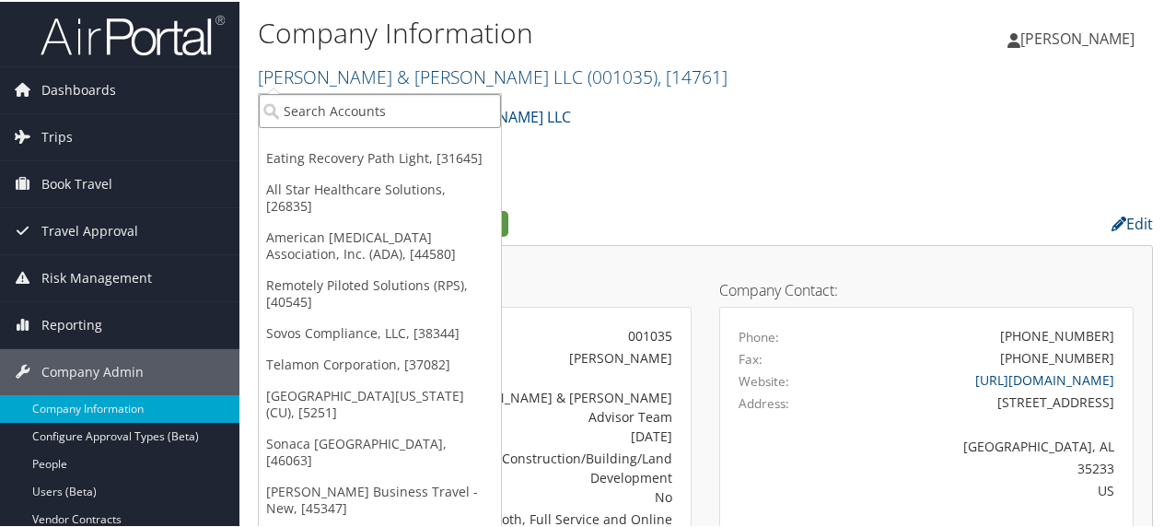
click at [311, 109] on input "search" at bounding box center [380, 109] width 242 height 34
click at [281, 114] on input "search" at bounding box center [380, 109] width 242 height 34
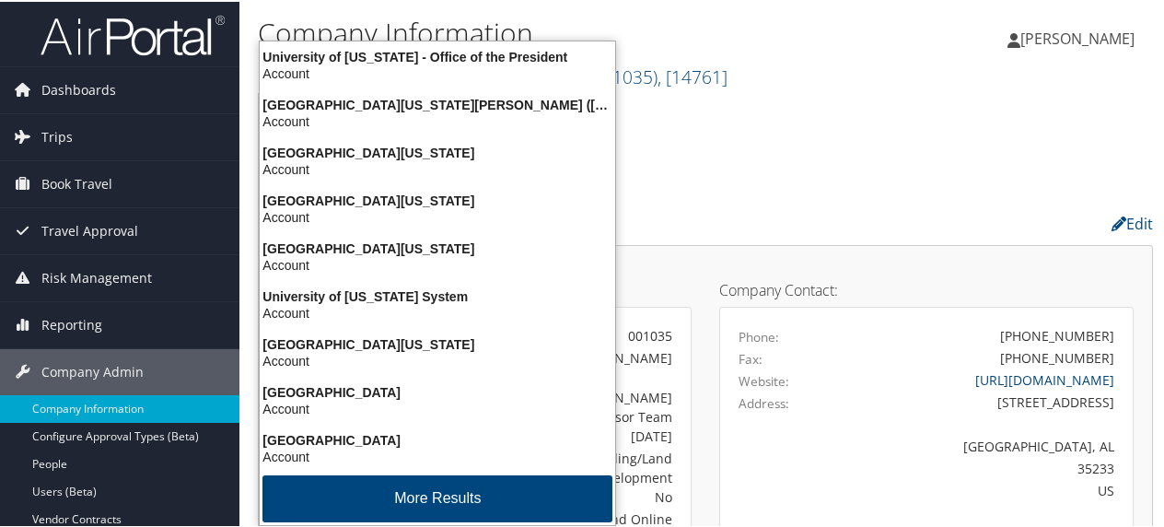
type input "[GEOGRAPHIC_DATA][US_STATE]"
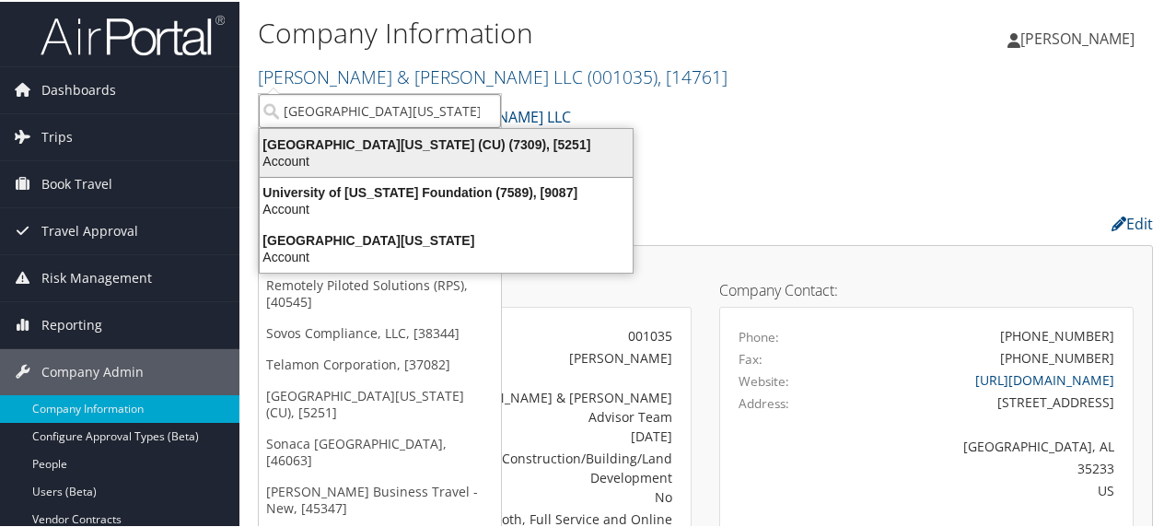
click at [388, 140] on div "University of Colorado (CU) (7309), [5251]" at bounding box center [446, 142] width 395 height 17
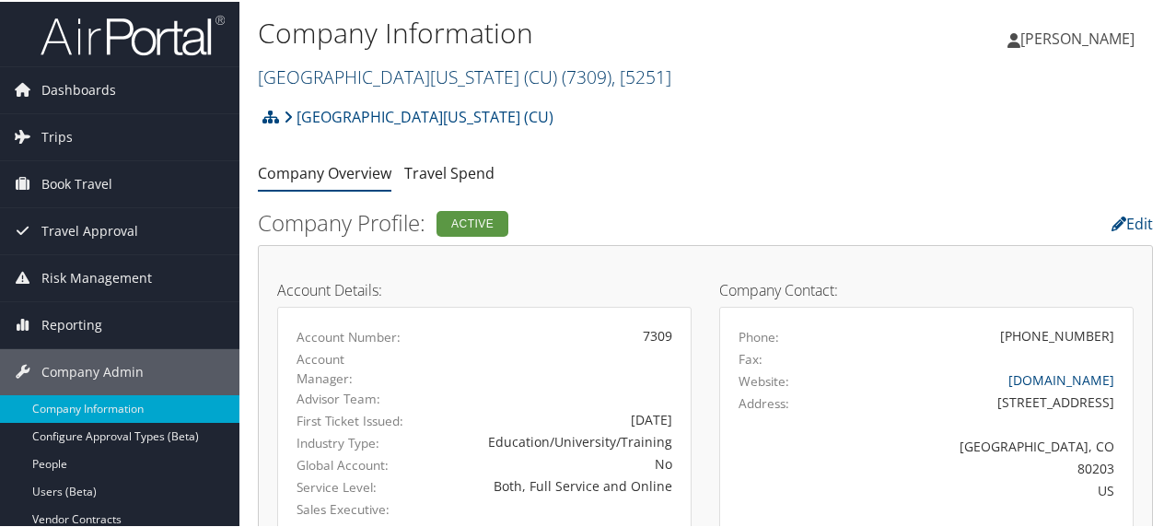
click at [339, 74] on link "University of Colorado (CU) ( 7309 ) , [ 5251 ]" at bounding box center [464, 75] width 413 height 25
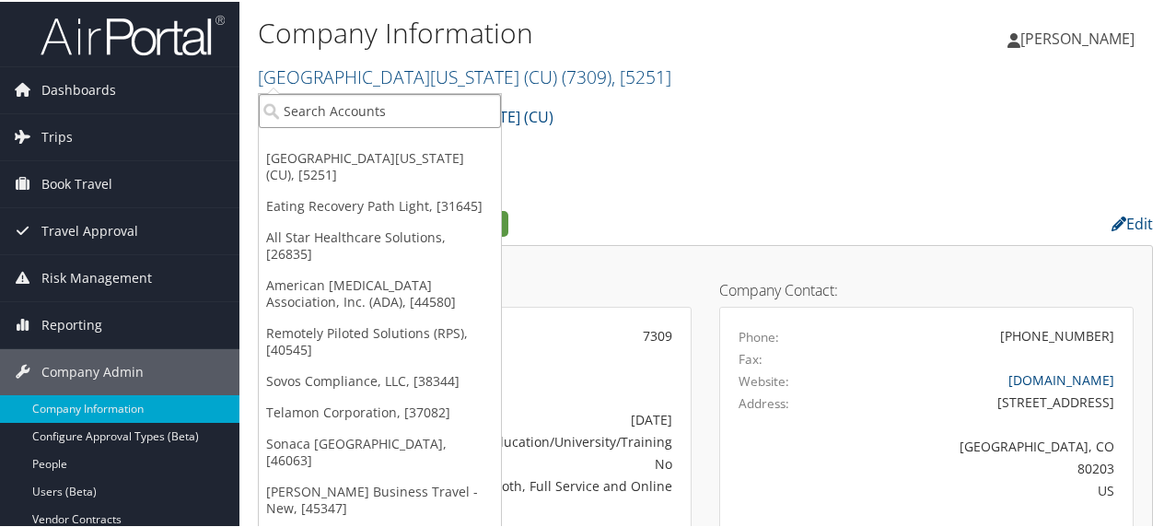
click at [289, 108] on input "search" at bounding box center [380, 109] width 242 height 34
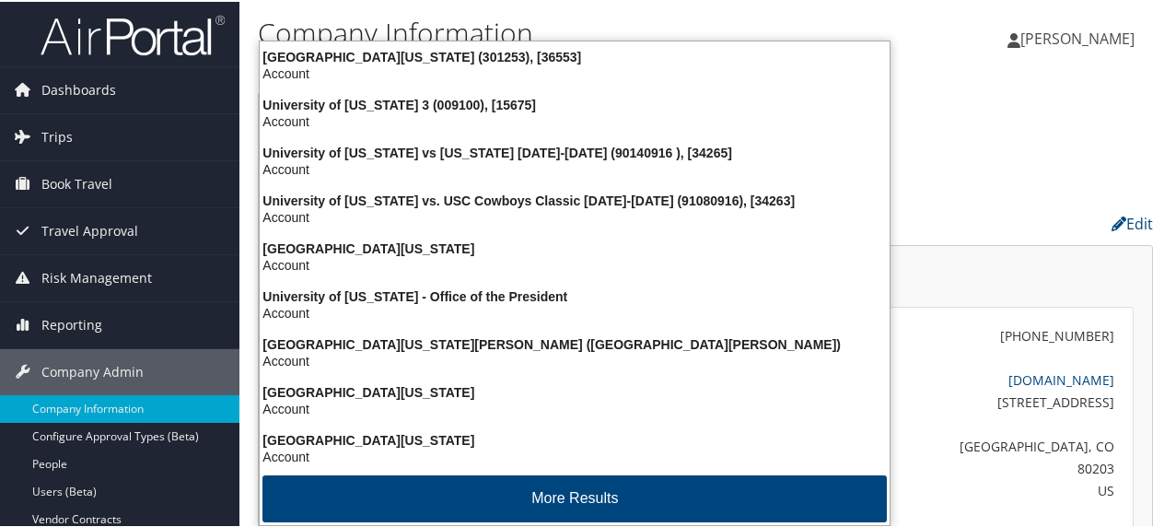
type input "university of denver"
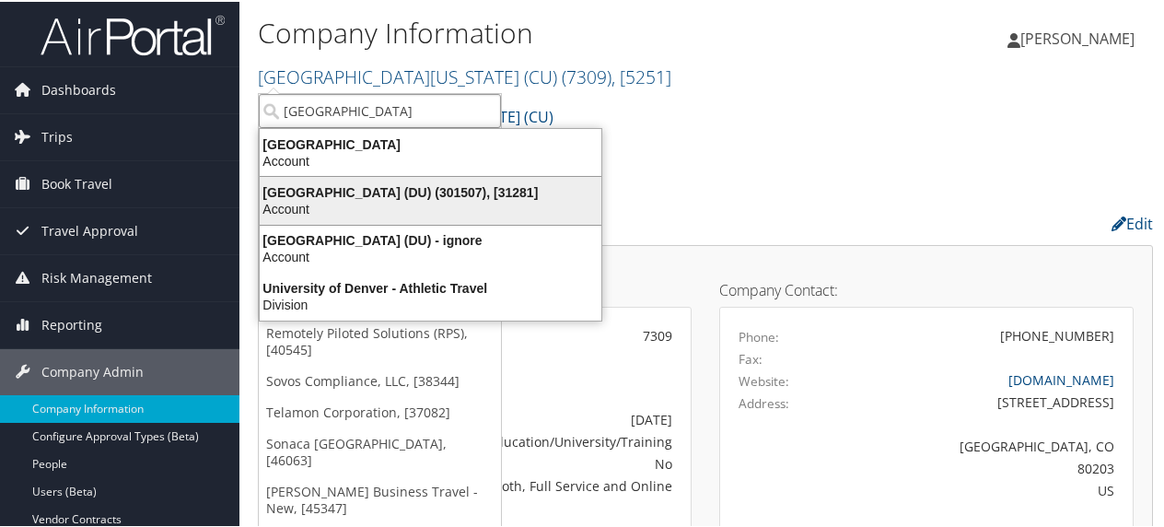
click at [380, 187] on div "University of Denver (DU) (301507), [31281]" at bounding box center [431, 190] width 364 height 17
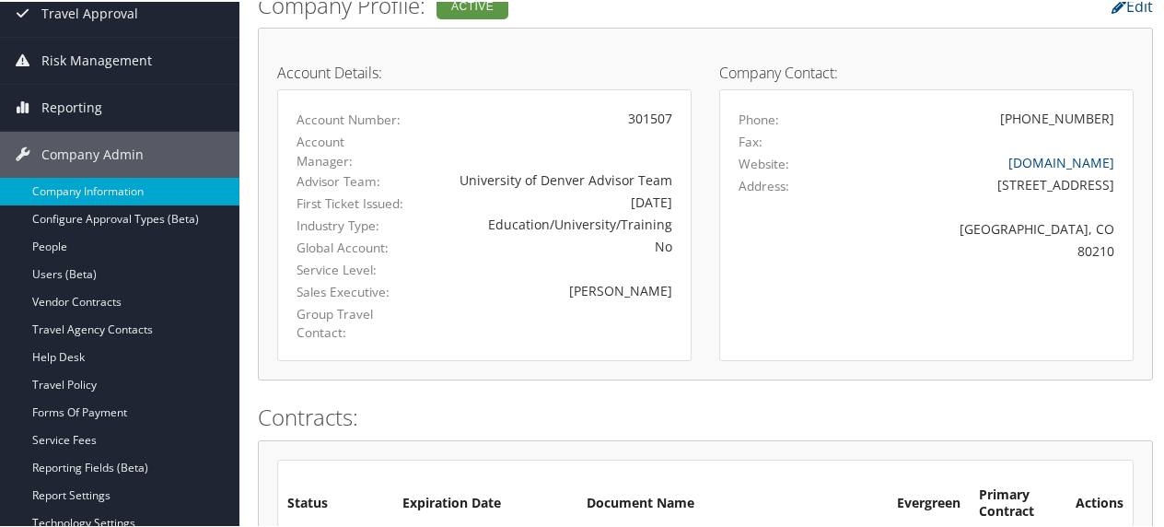
scroll to position [158, 0]
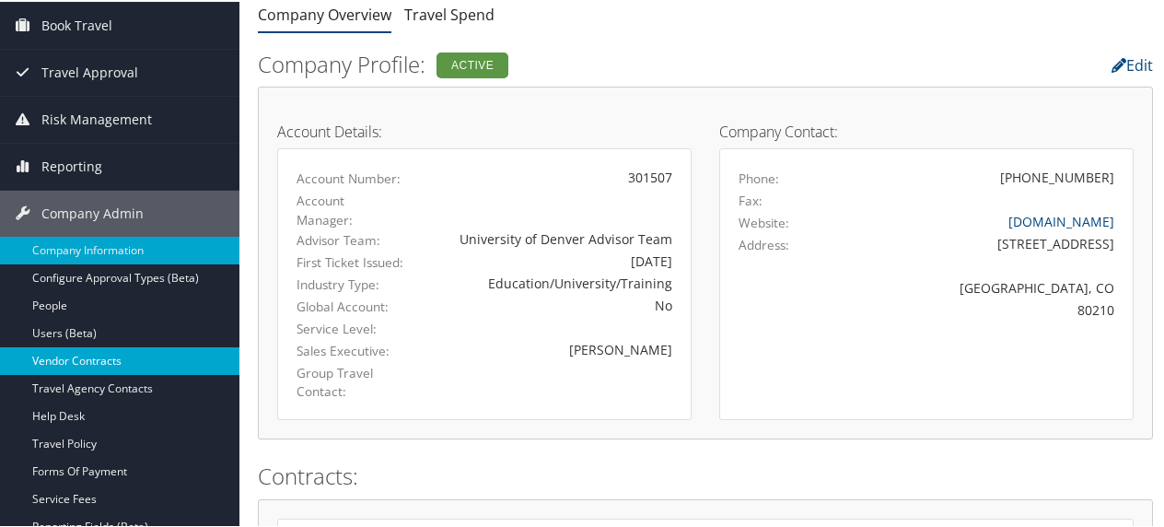
click at [42, 355] on link "Vendor Contracts" at bounding box center [119, 359] width 239 height 28
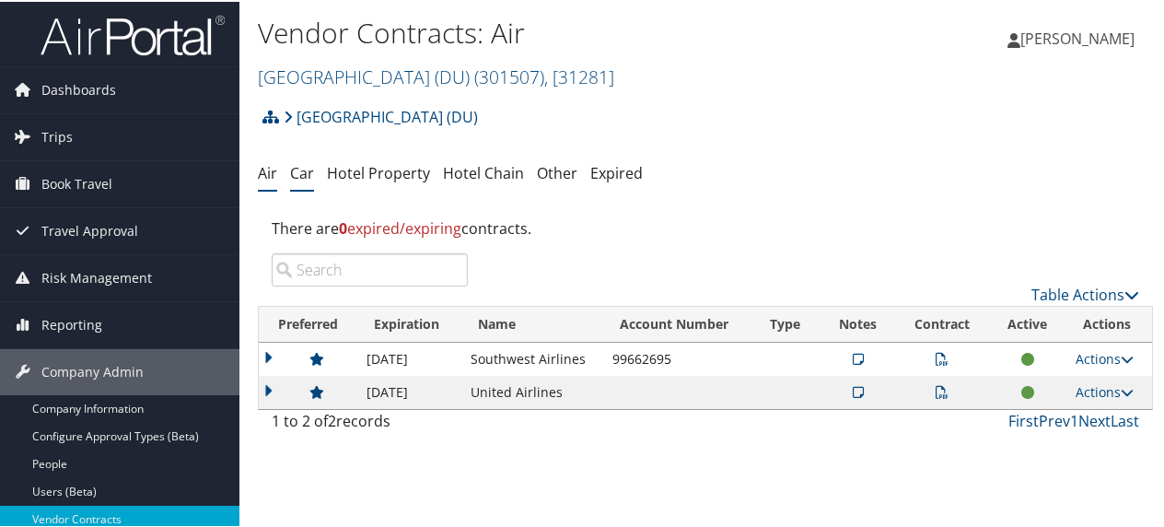
click at [300, 174] on link "Car" at bounding box center [302, 171] width 24 height 20
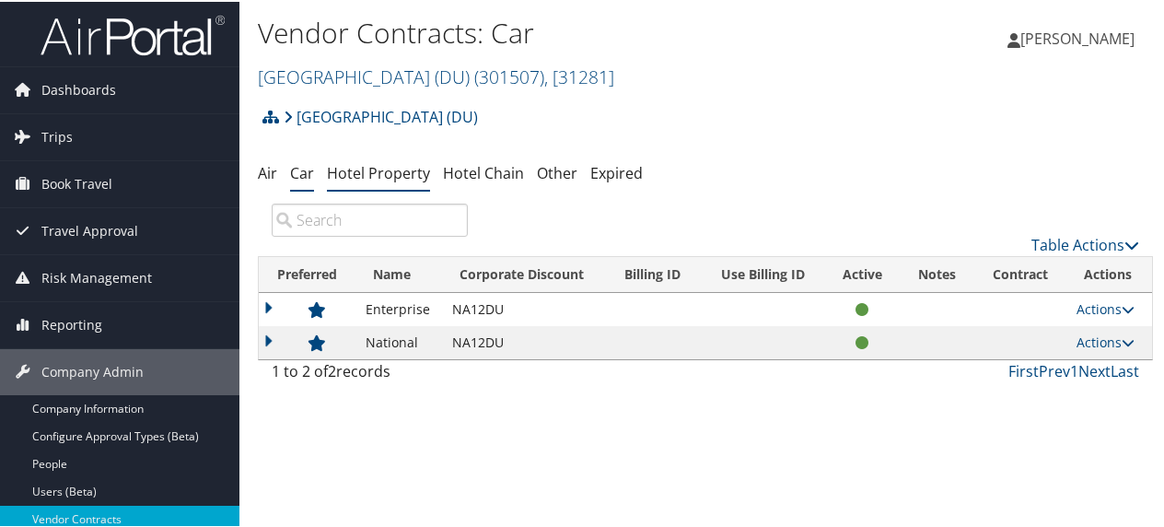
click at [368, 169] on link "Hotel Property" at bounding box center [378, 171] width 103 height 20
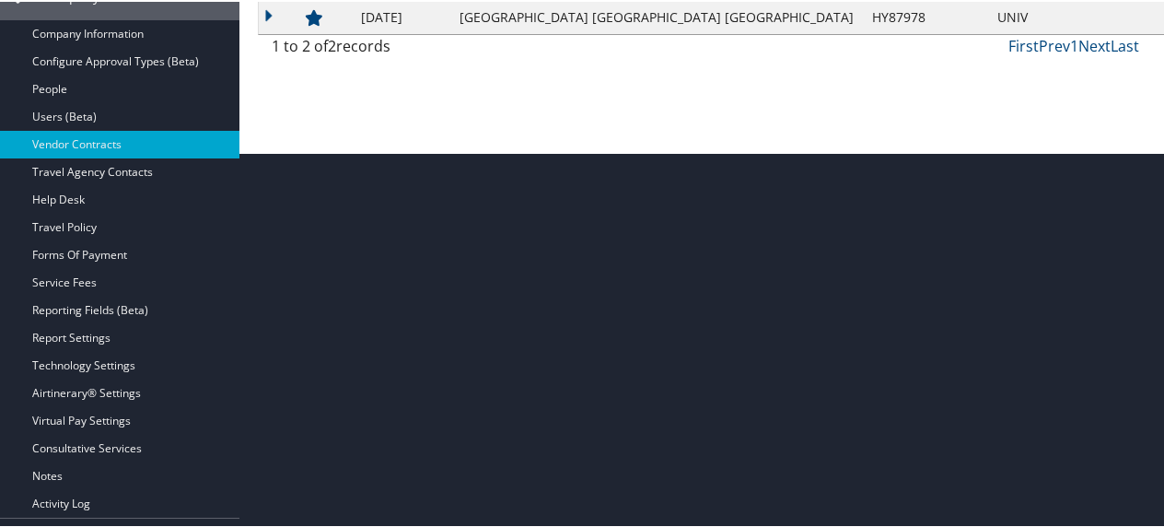
scroll to position [409, 0]
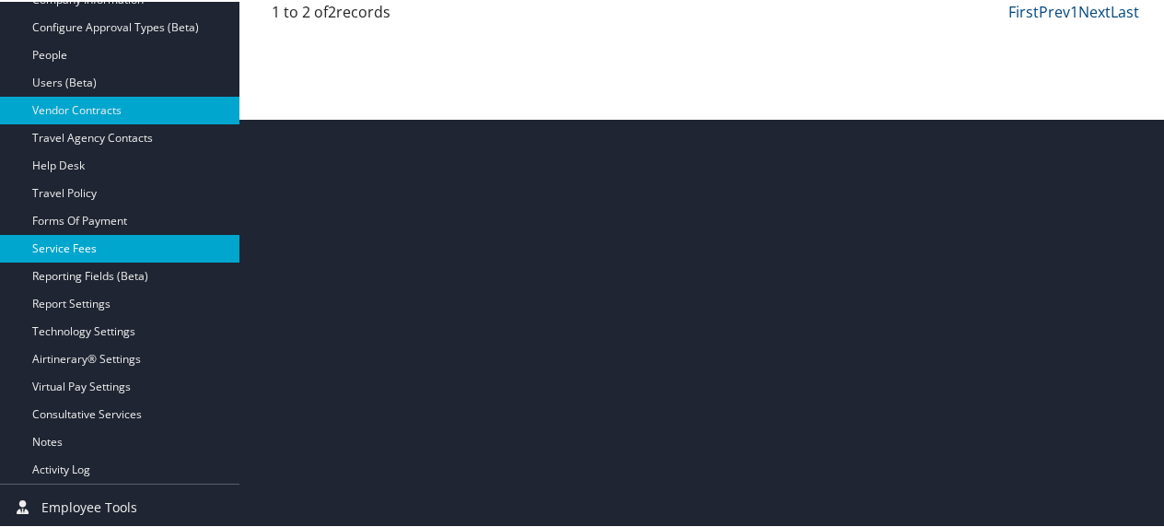
click at [84, 247] on link "Service Fees" at bounding box center [119, 247] width 239 height 28
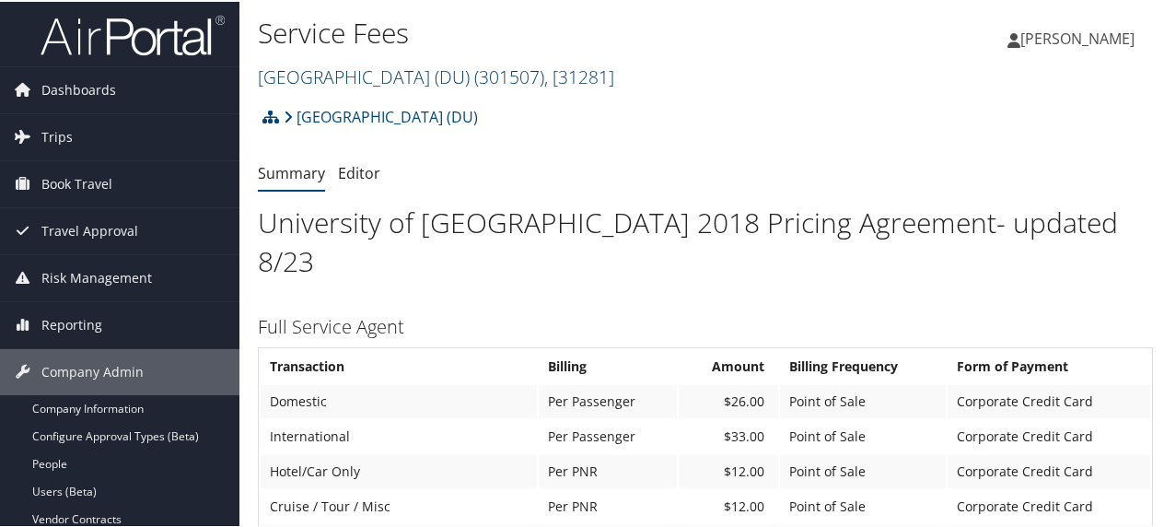
click at [308, 70] on link "University of Denver (DU) ( 301507 ) , [ 31281 ]" at bounding box center [436, 75] width 356 height 25
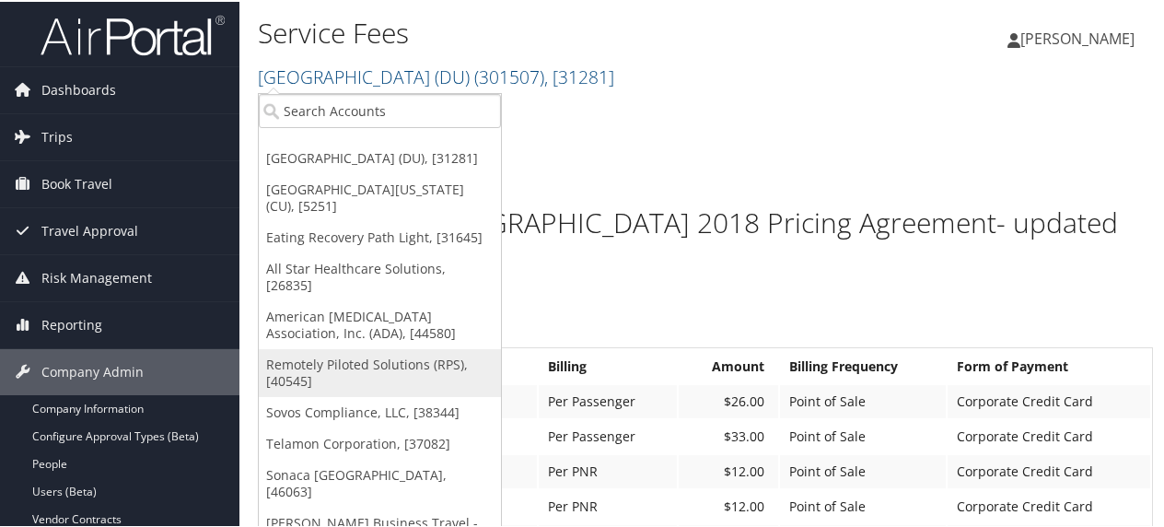
click at [354, 347] on link "Remotely Piloted Solutions (RPS), [40545]" at bounding box center [380, 371] width 242 height 48
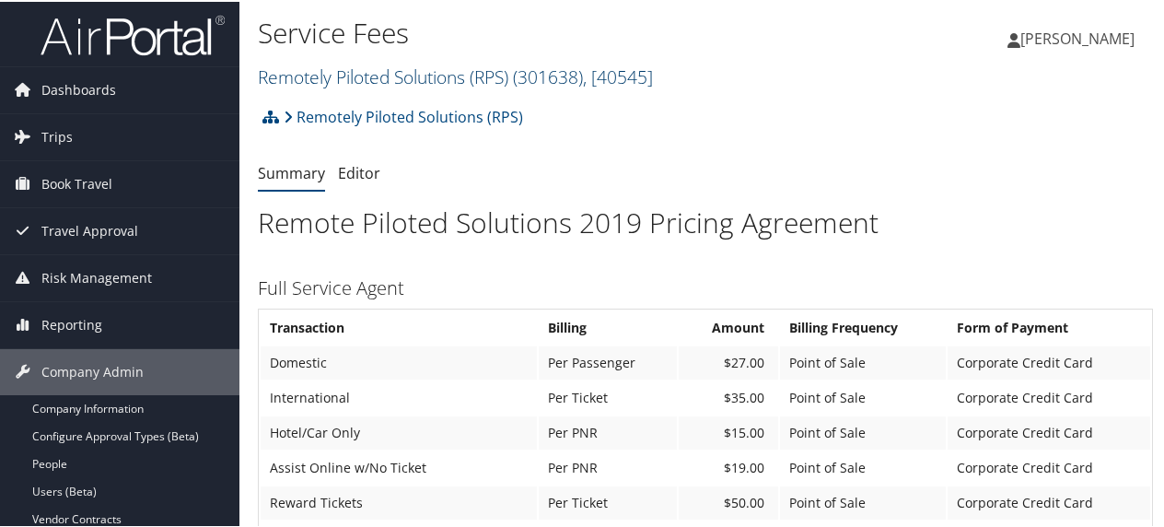
click at [344, 71] on link "Remotely Piloted Solutions (RPS) ( 301638 ) , [ 40545 ]" at bounding box center [455, 75] width 395 height 25
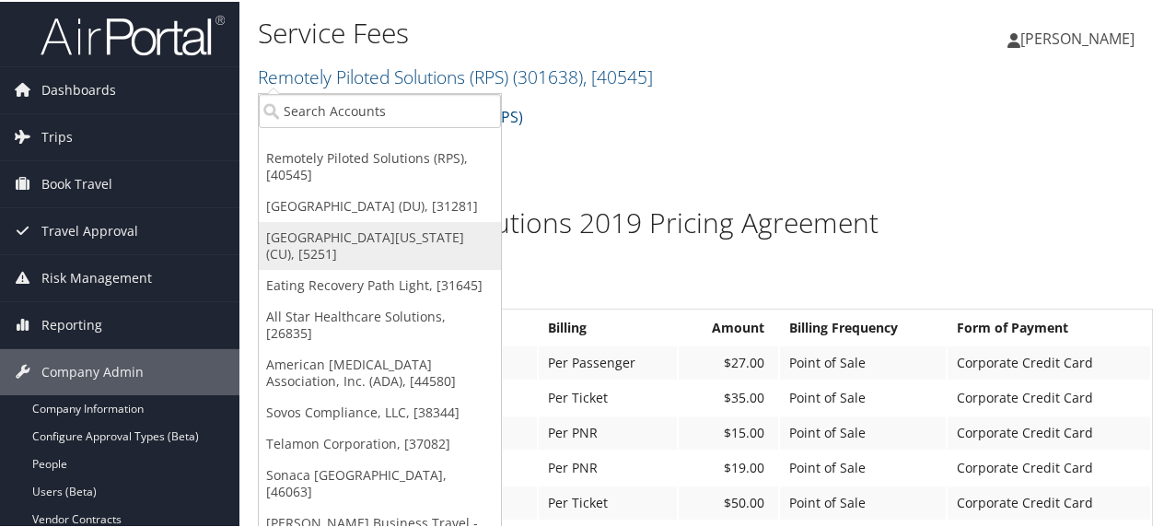
click at [303, 236] on link "[GEOGRAPHIC_DATA][US_STATE] (CU), [5251]" at bounding box center [380, 244] width 242 height 48
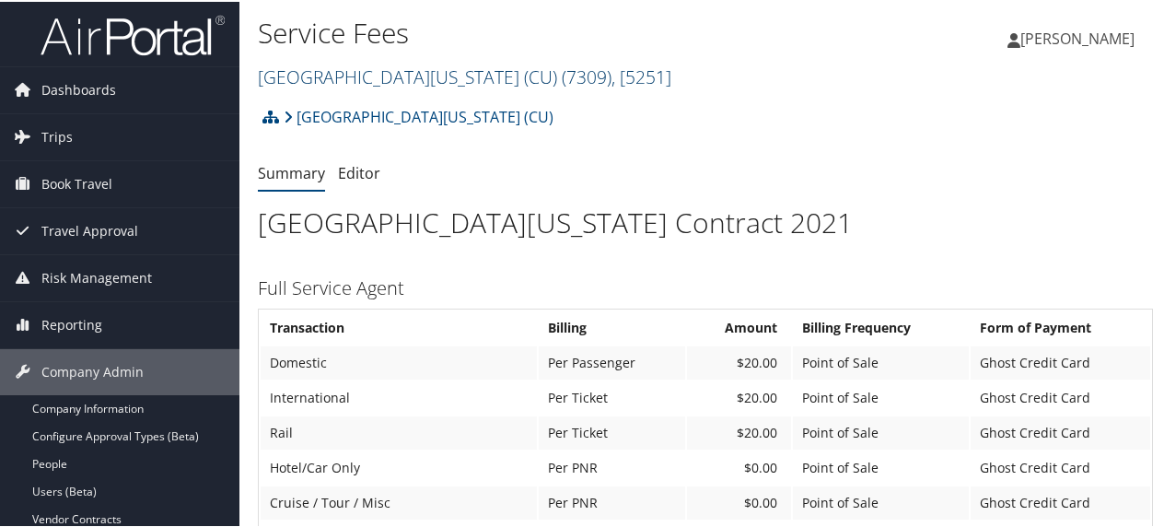
click at [372, 72] on link "University of Colorado (CU) ( 7309 ) , [ 5251 ]" at bounding box center [464, 75] width 413 height 25
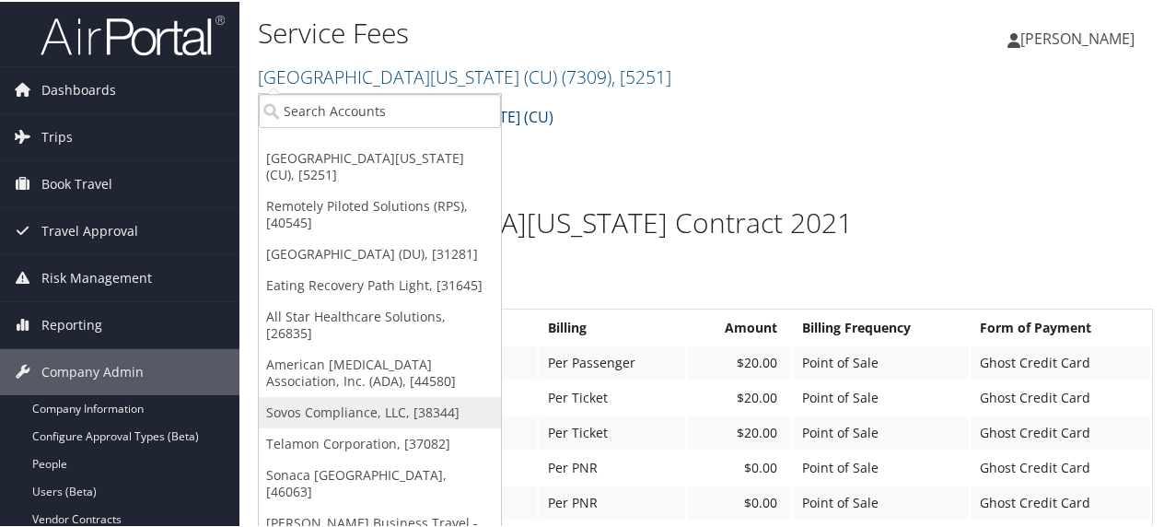
click at [361, 395] on link "Sovos Compliance, LLC, [38344]" at bounding box center [380, 410] width 242 height 31
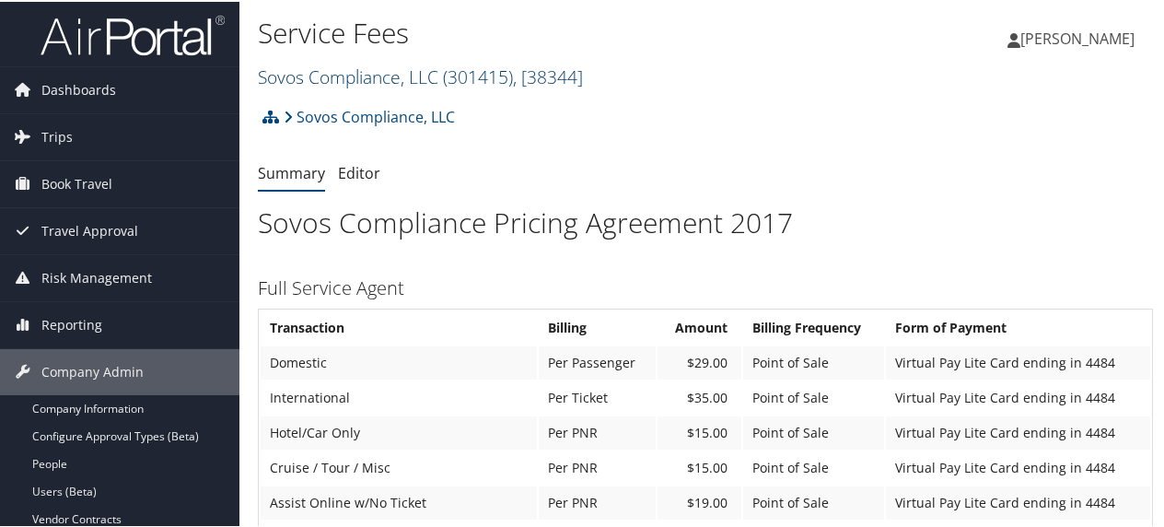
click at [339, 75] on link "Sovos Compliance, LLC ( 301415 ) , [ 38344 ]" at bounding box center [420, 75] width 325 height 25
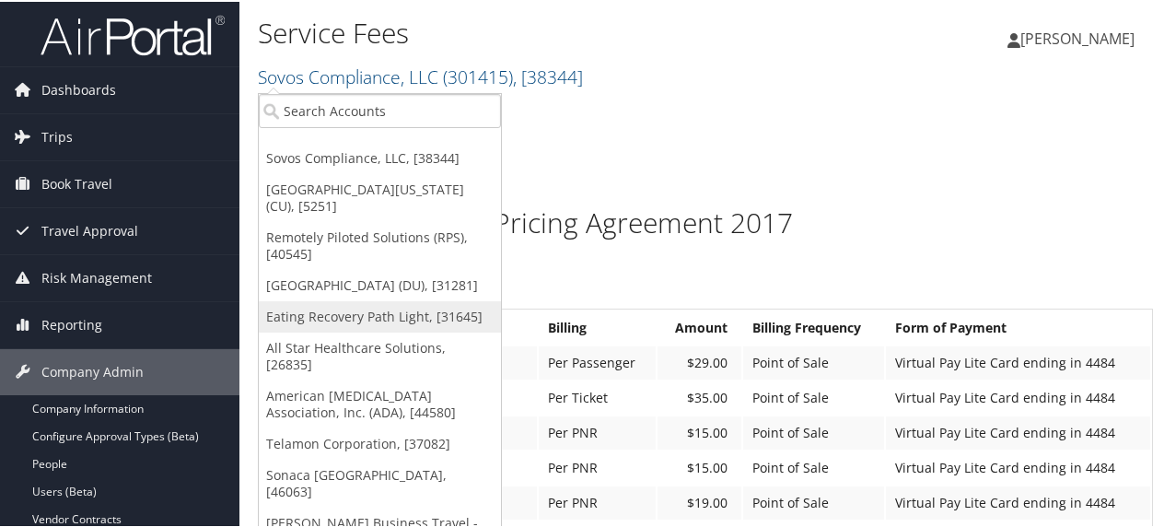
click at [361, 299] on link "Eating Recovery Path Light, [31645]" at bounding box center [380, 314] width 242 height 31
